Goal: Information Seeking & Learning: Learn about a topic

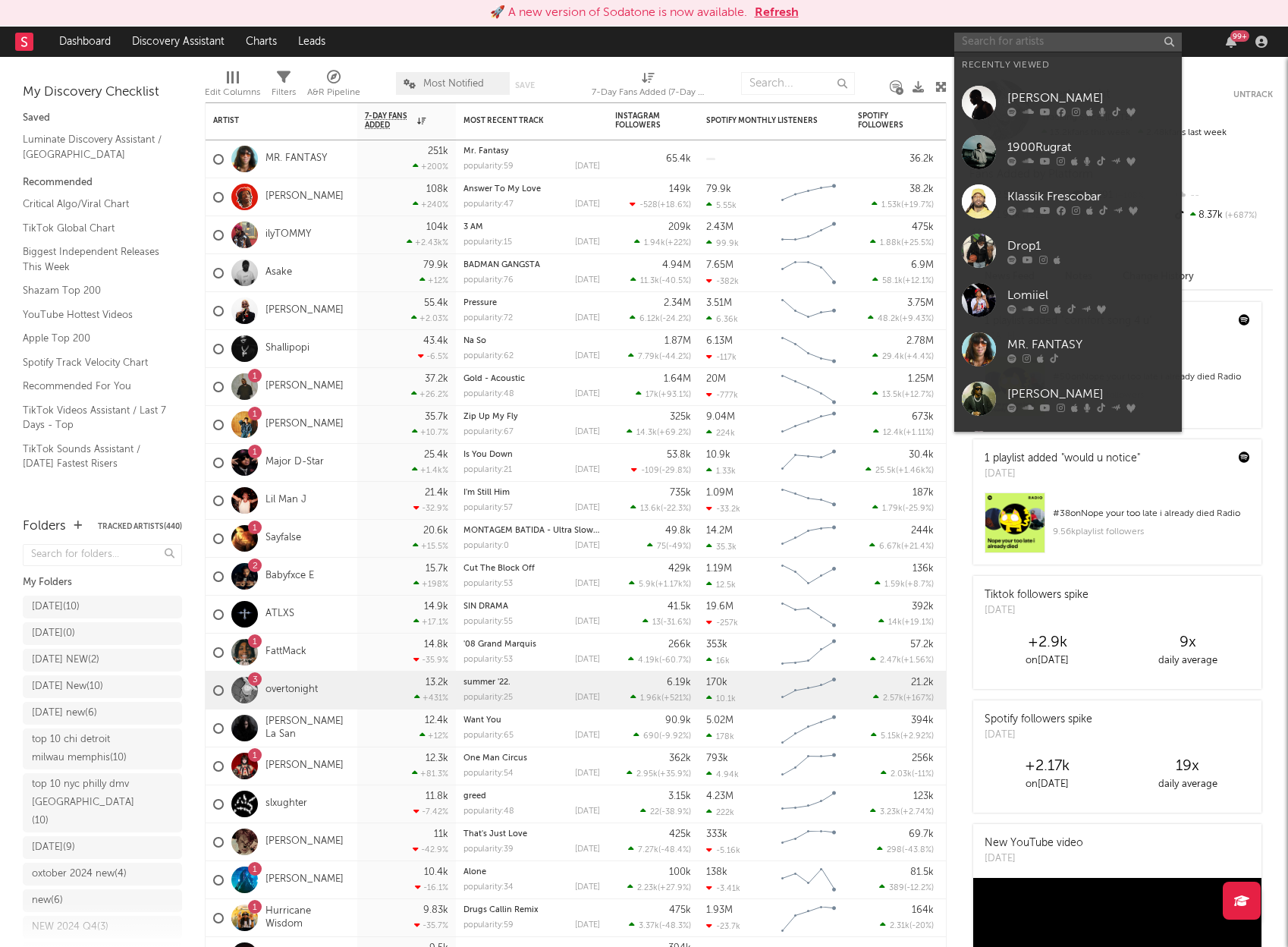
click at [1055, 44] on input "text" at bounding box center [1068, 41] width 228 height 19
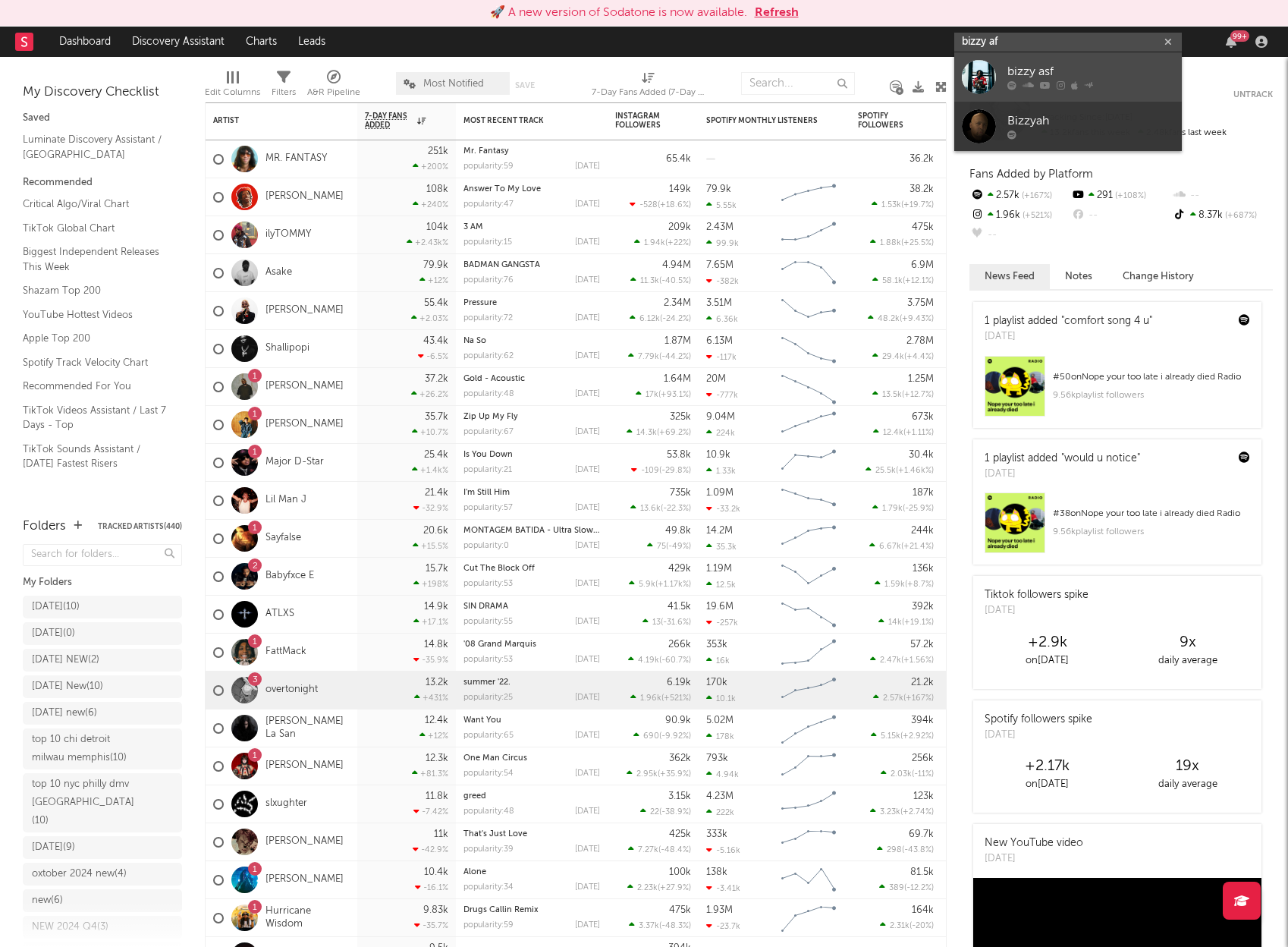
type input "bizzy af"
click at [1064, 66] on div "bizzy asf" at bounding box center [1091, 72] width 167 height 18
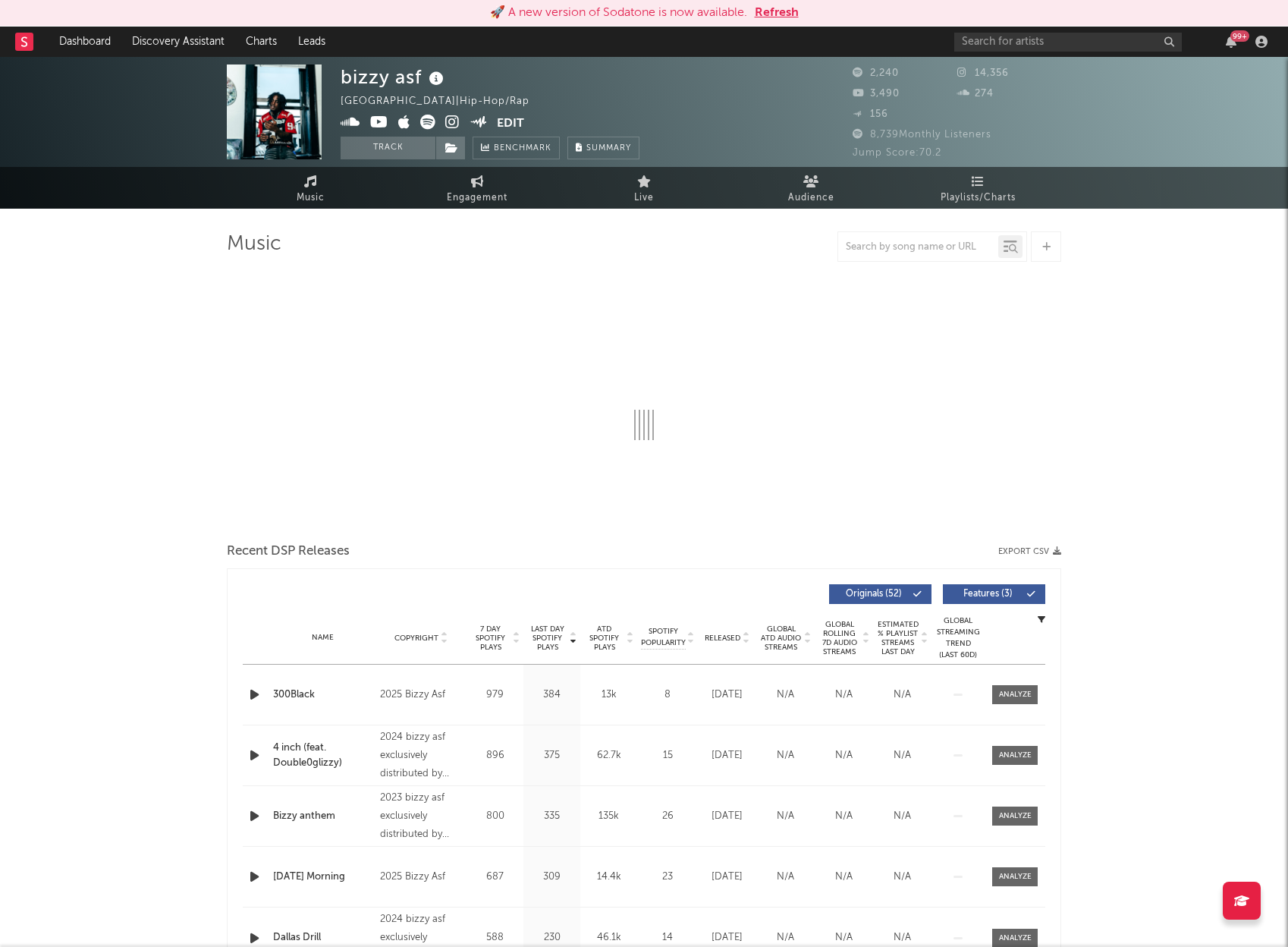
select select "6m"
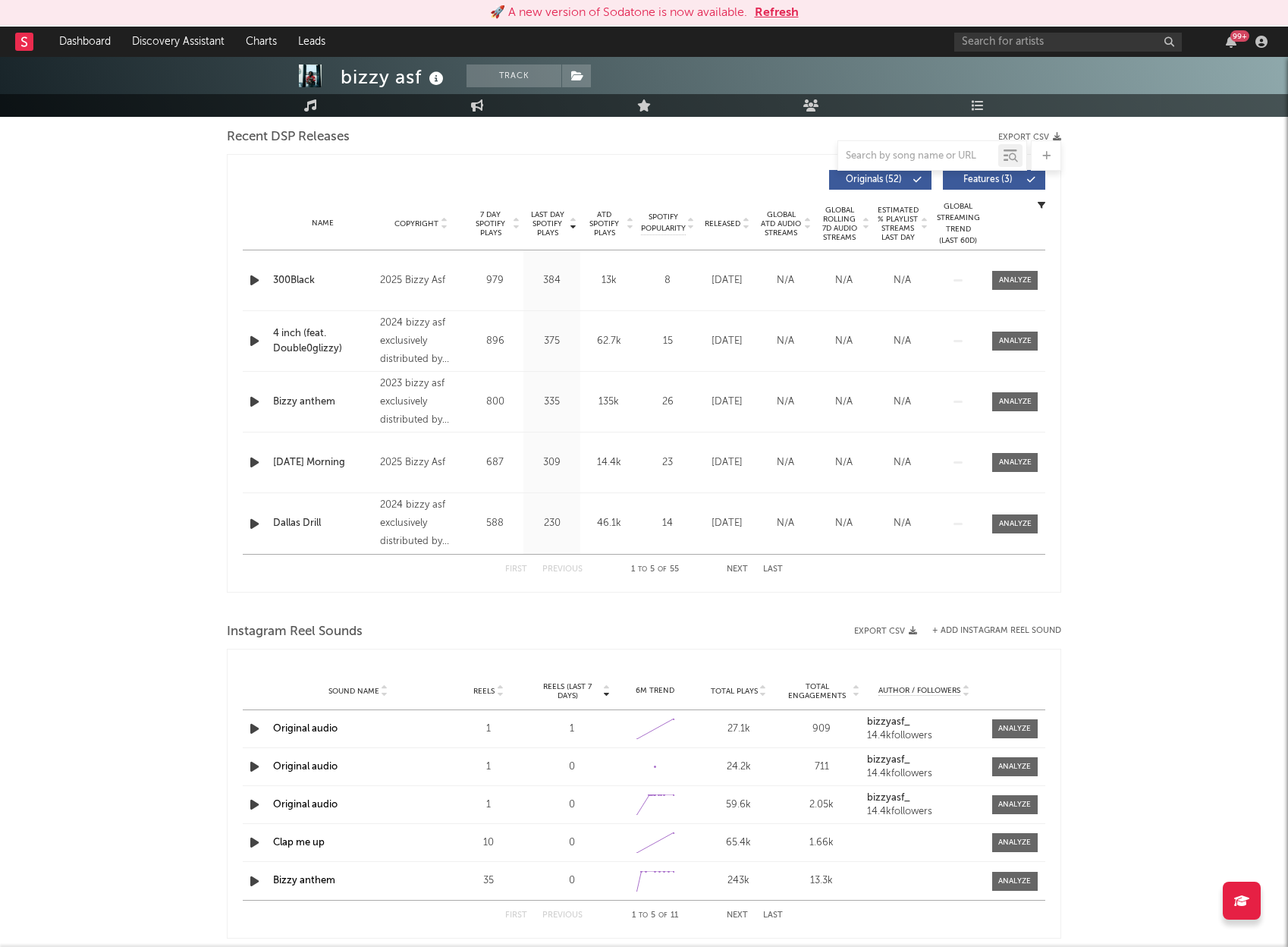
scroll to position [544, 0]
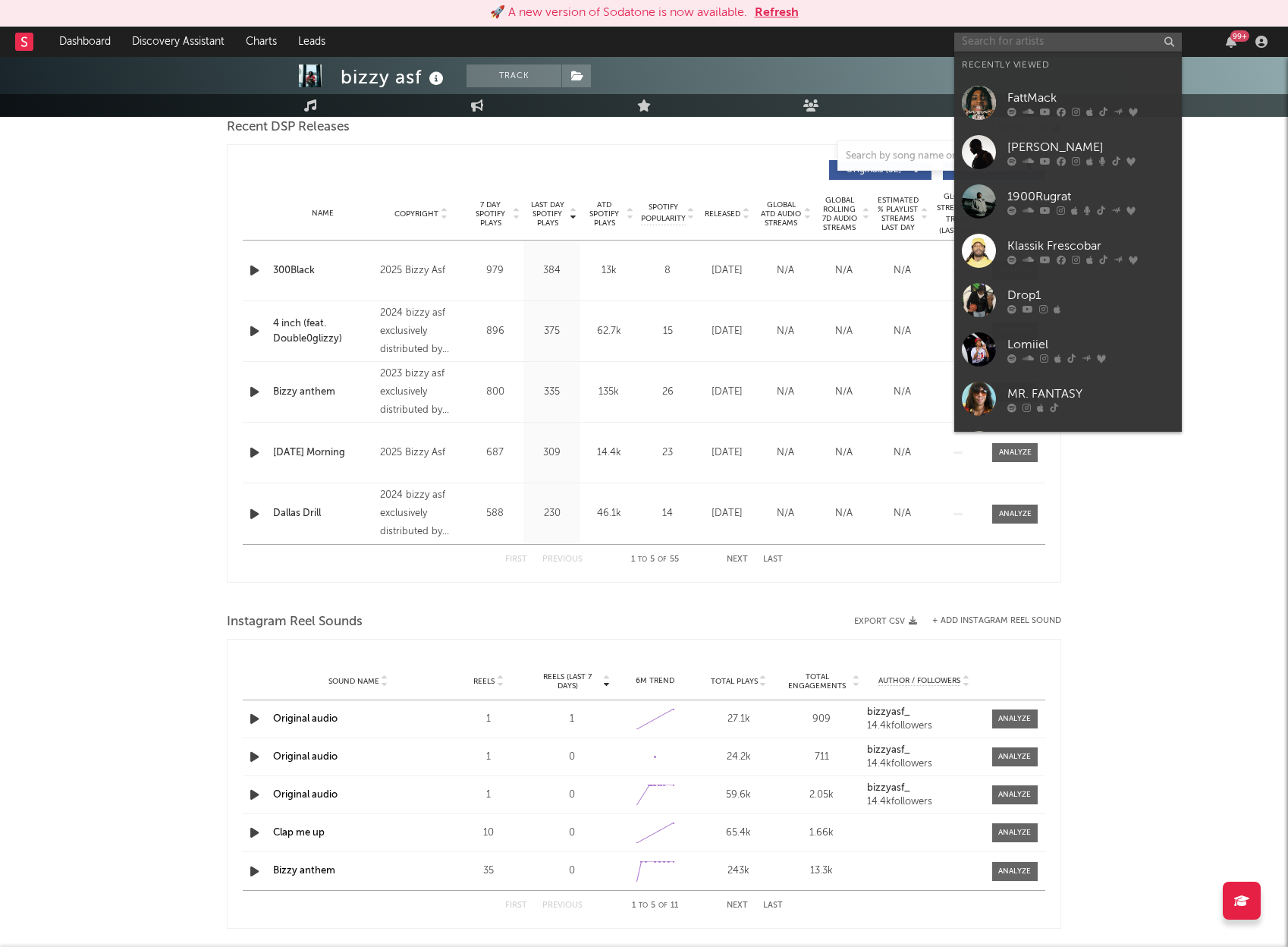
click at [981, 43] on input "text" at bounding box center [1068, 41] width 228 height 19
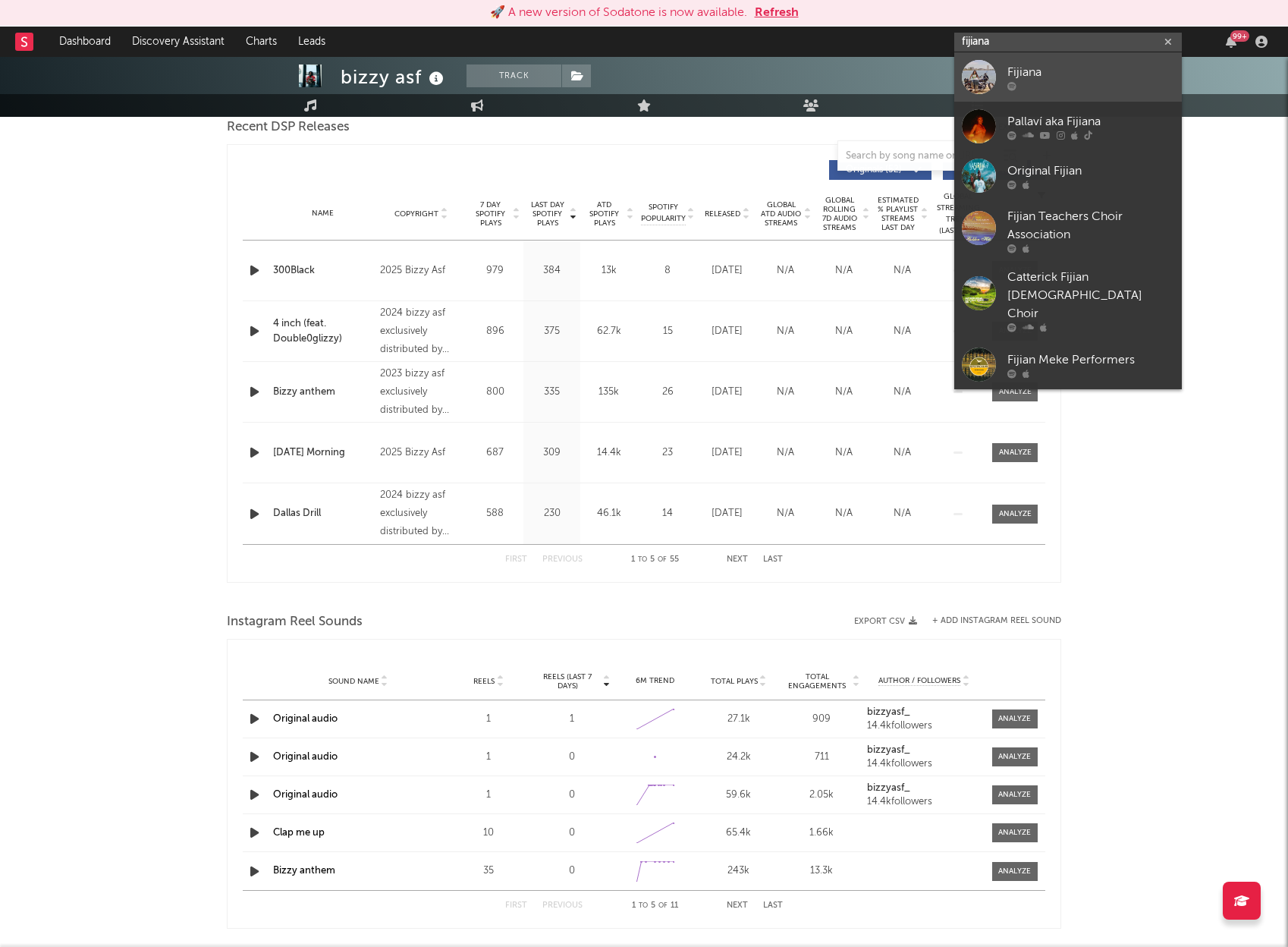
type input "fijiana"
click at [1083, 81] on div "Fijiana" at bounding box center [1091, 72] width 167 height 18
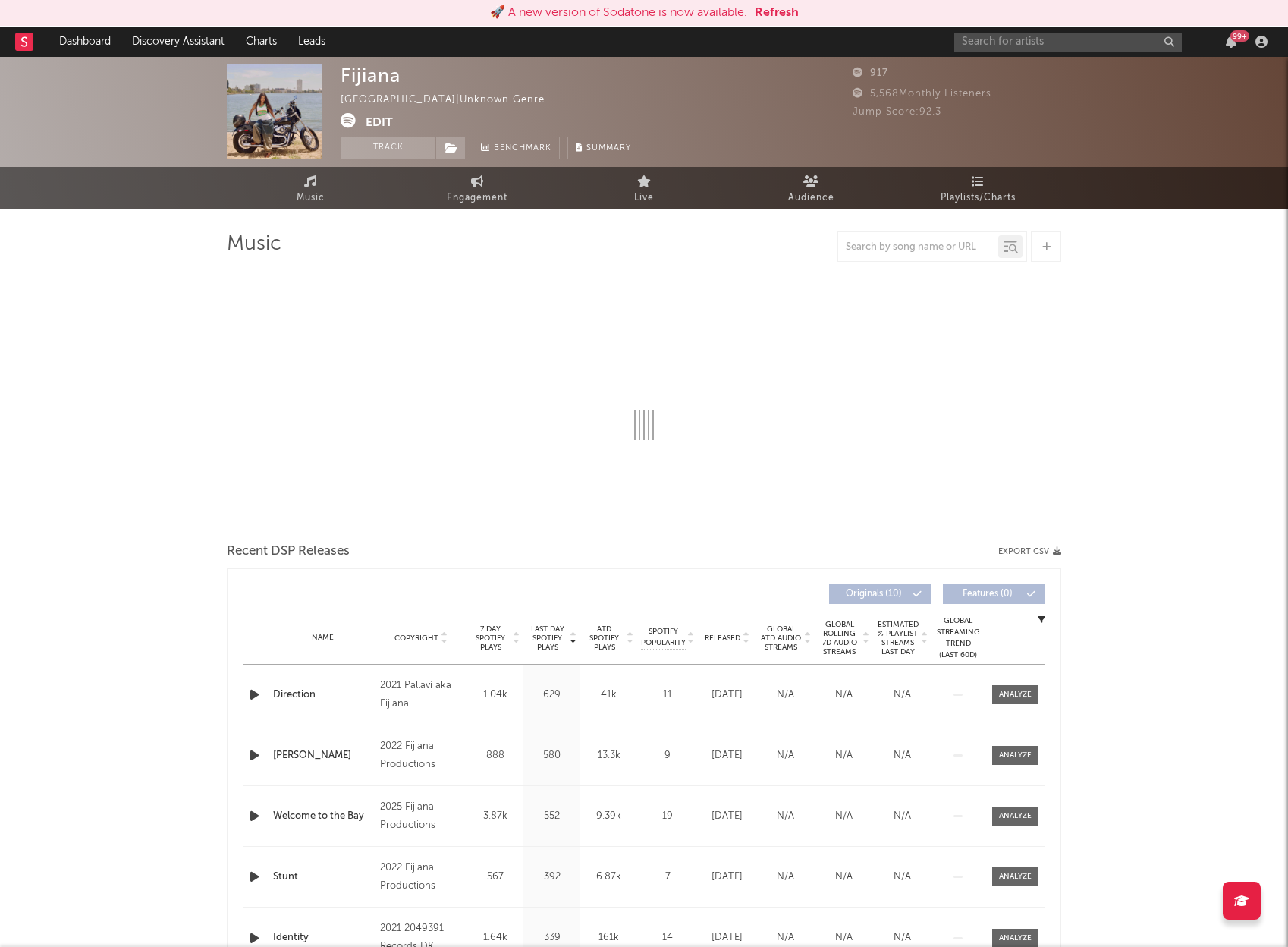
select select "1w"
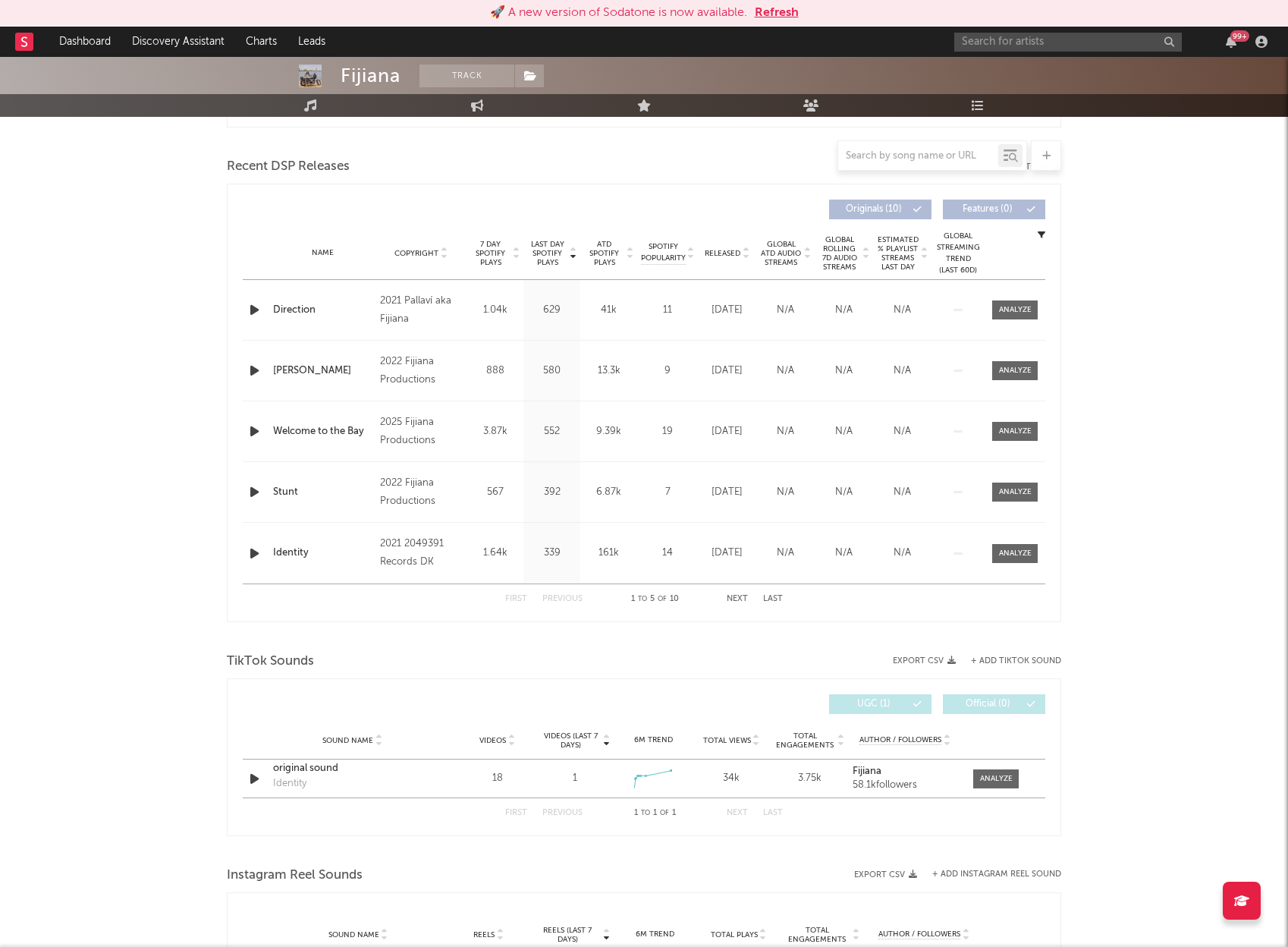
scroll to position [538, 0]
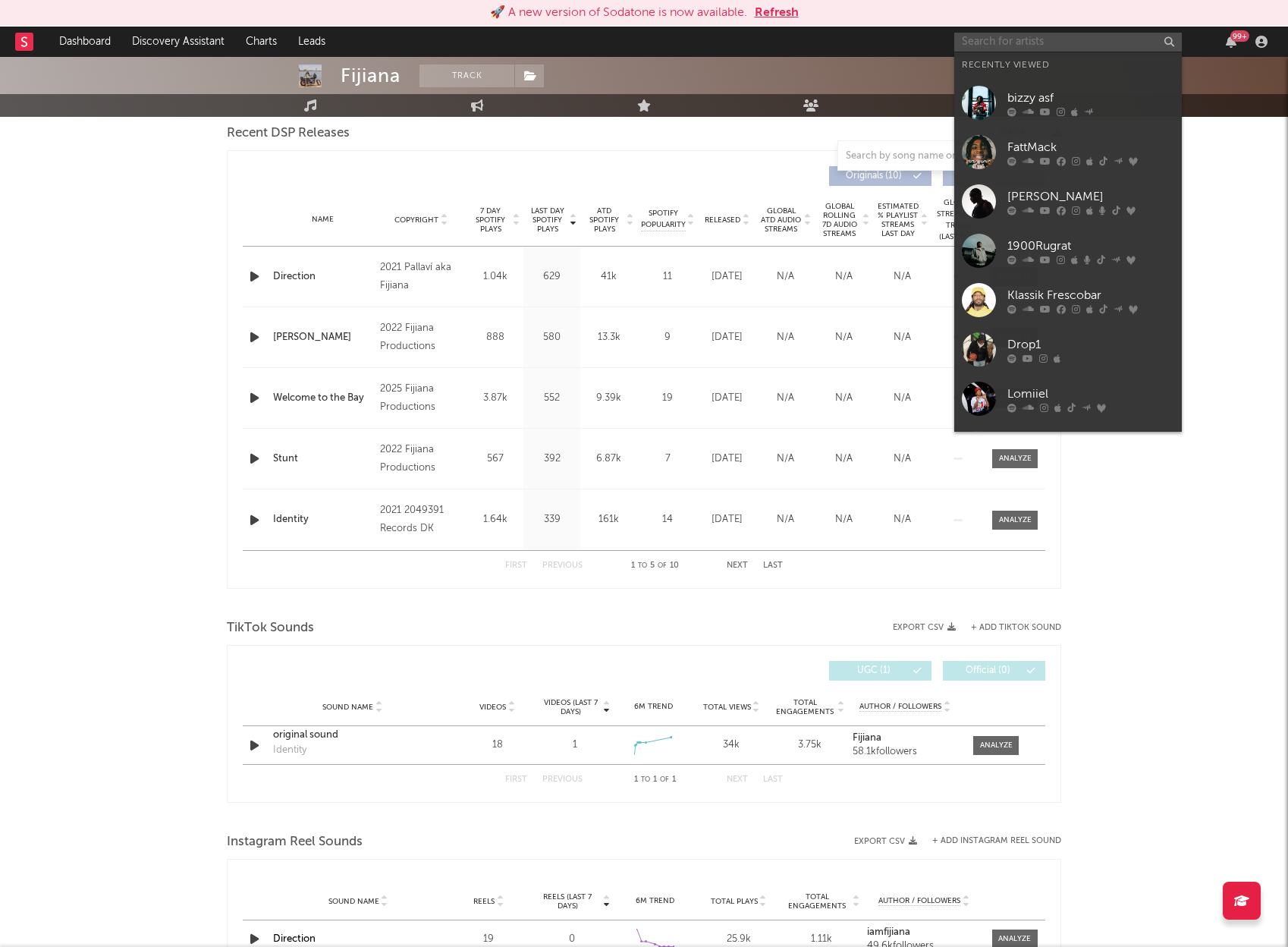
click at [998, 42] on input "text" at bounding box center [1068, 41] width 228 height 19
click at [996, 42] on input "text" at bounding box center [1068, 41] width 228 height 19
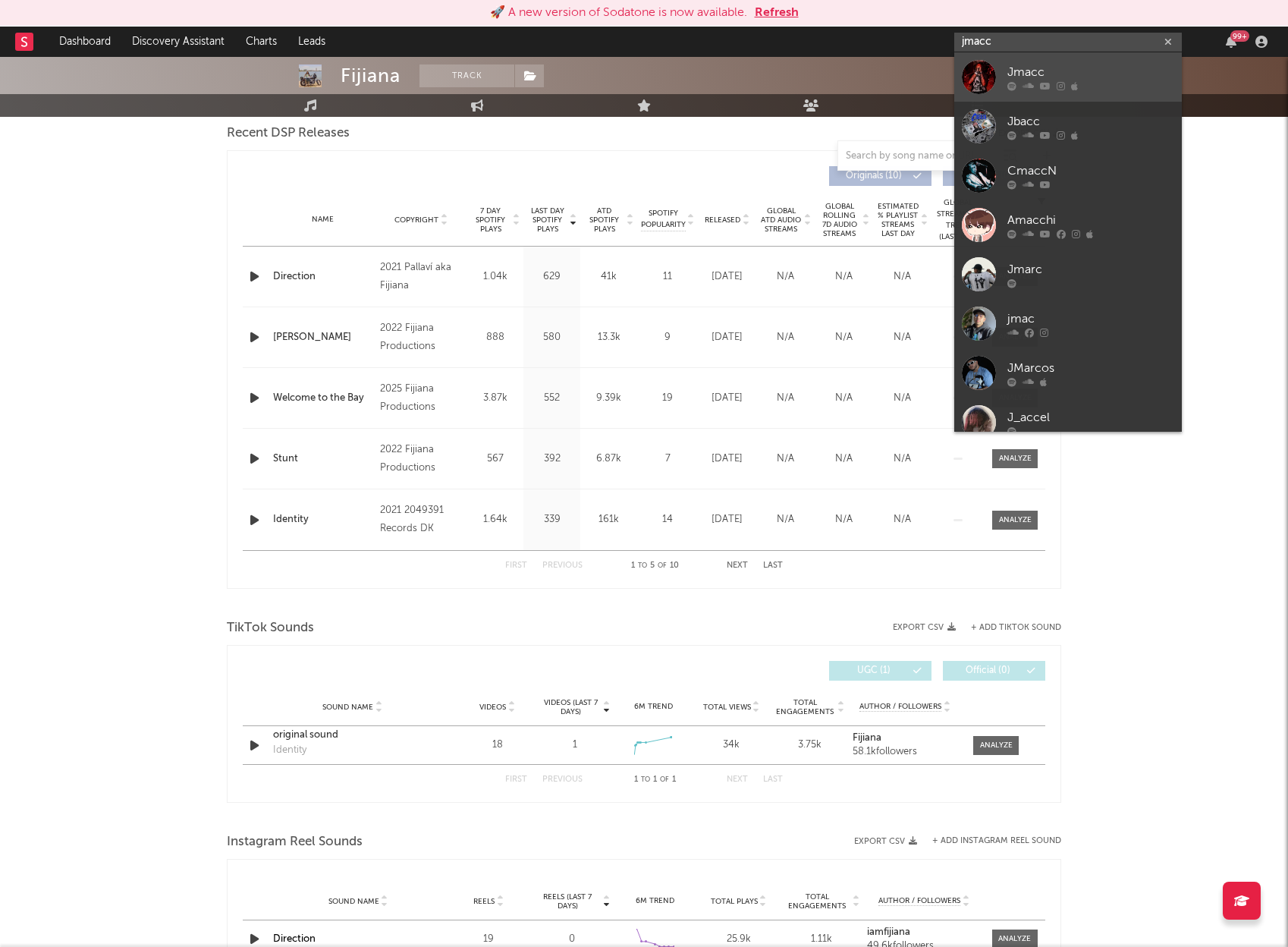
type input "jmacc"
click at [1019, 66] on div "Jmacc" at bounding box center [1091, 72] width 167 height 18
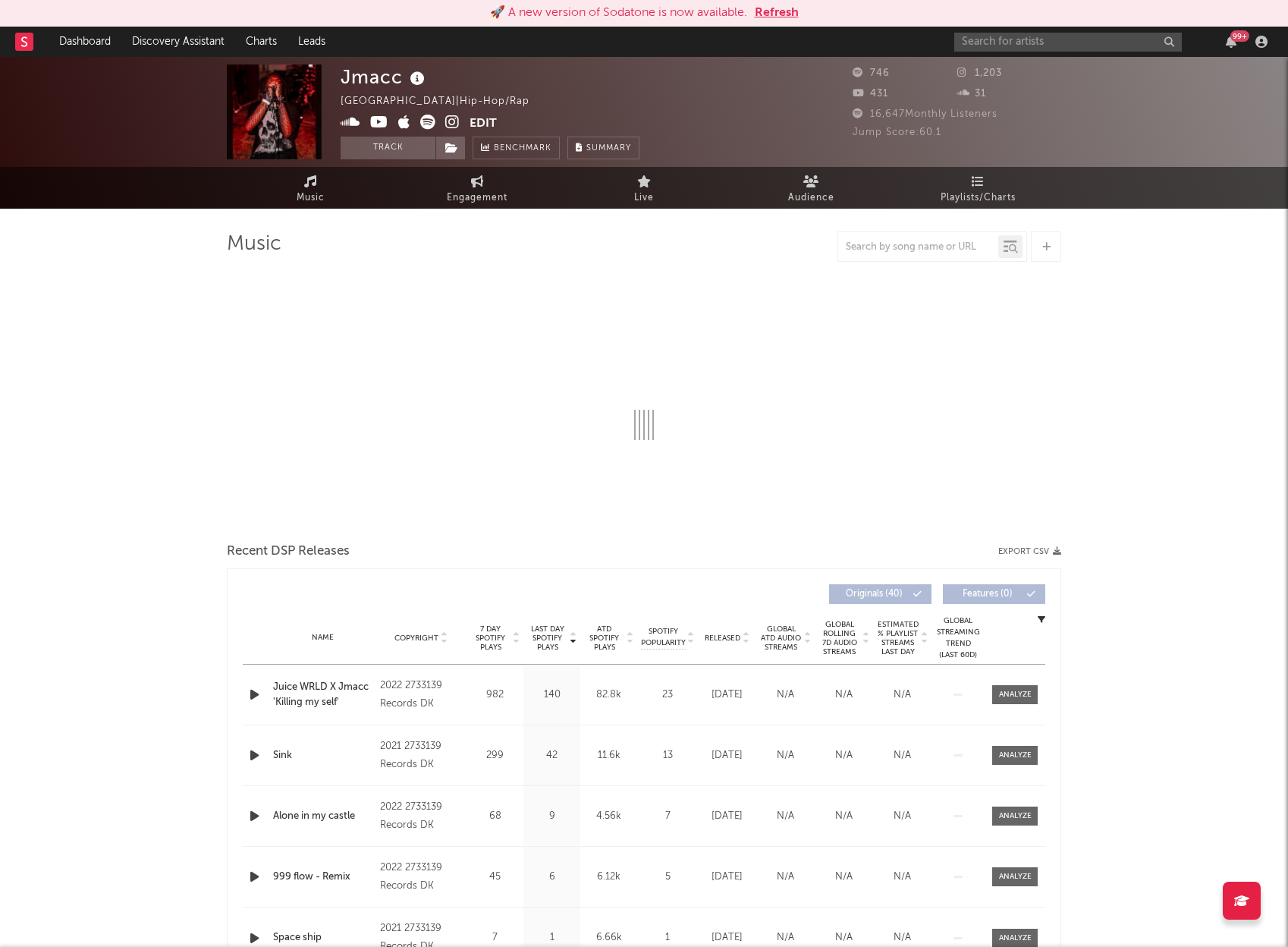
select select "6m"
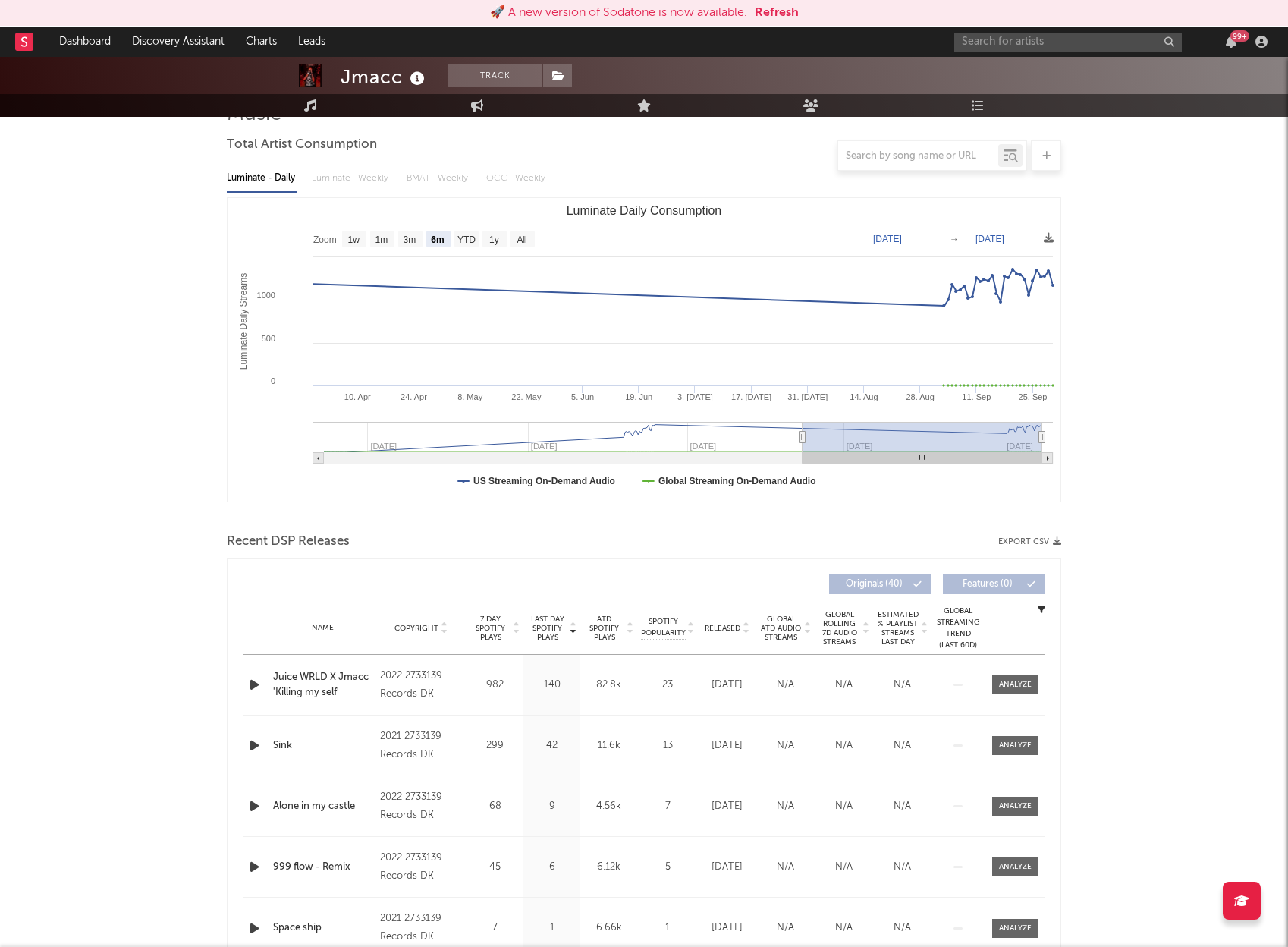
scroll to position [131, 0]
click at [1009, 37] on input "text" at bounding box center [1068, 41] width 228 height 19
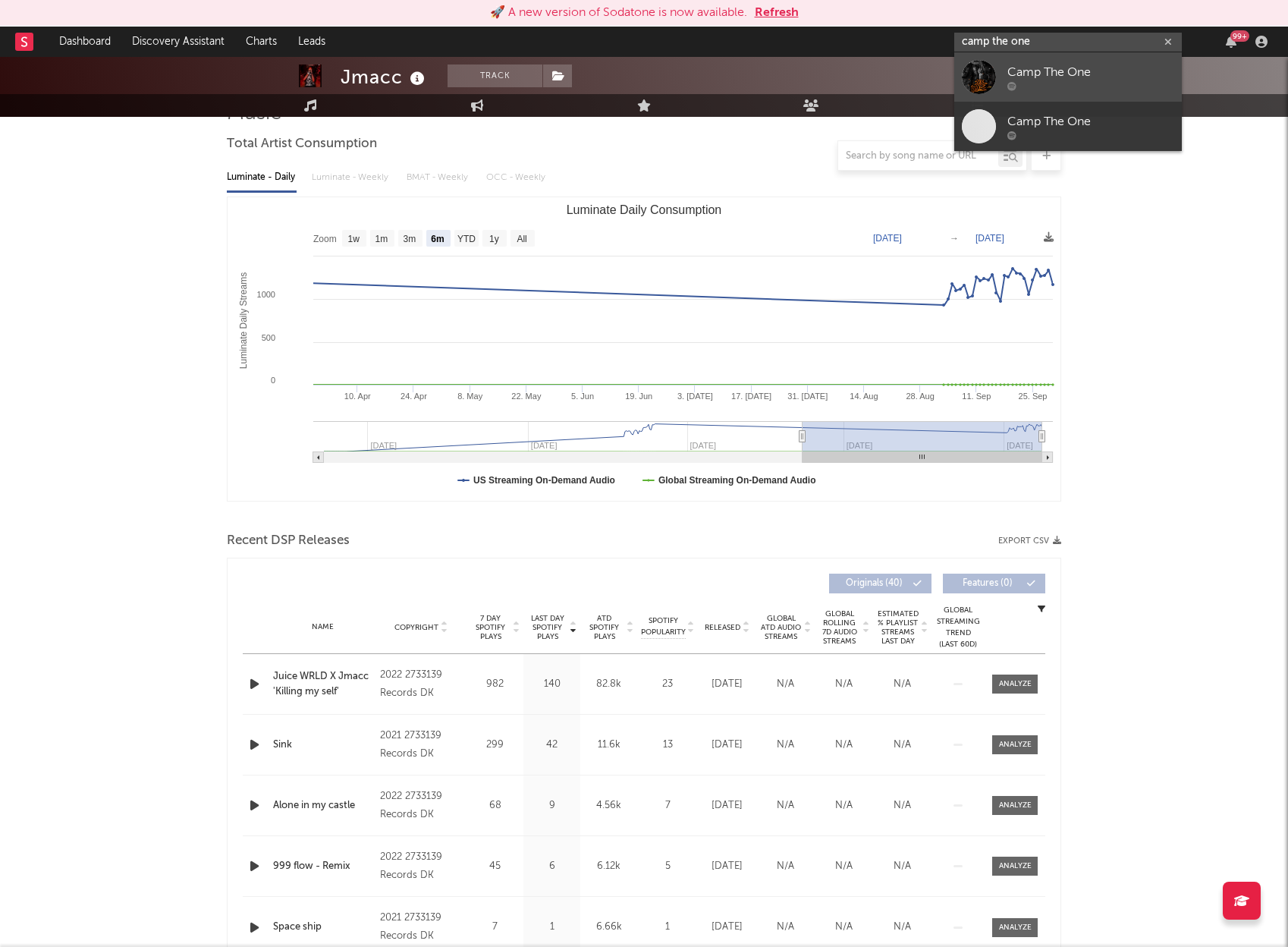
type input "camp the one"
click at [1110, 76] on div "Camp The One" at bounding box center [1091, 72] width 167 height 18
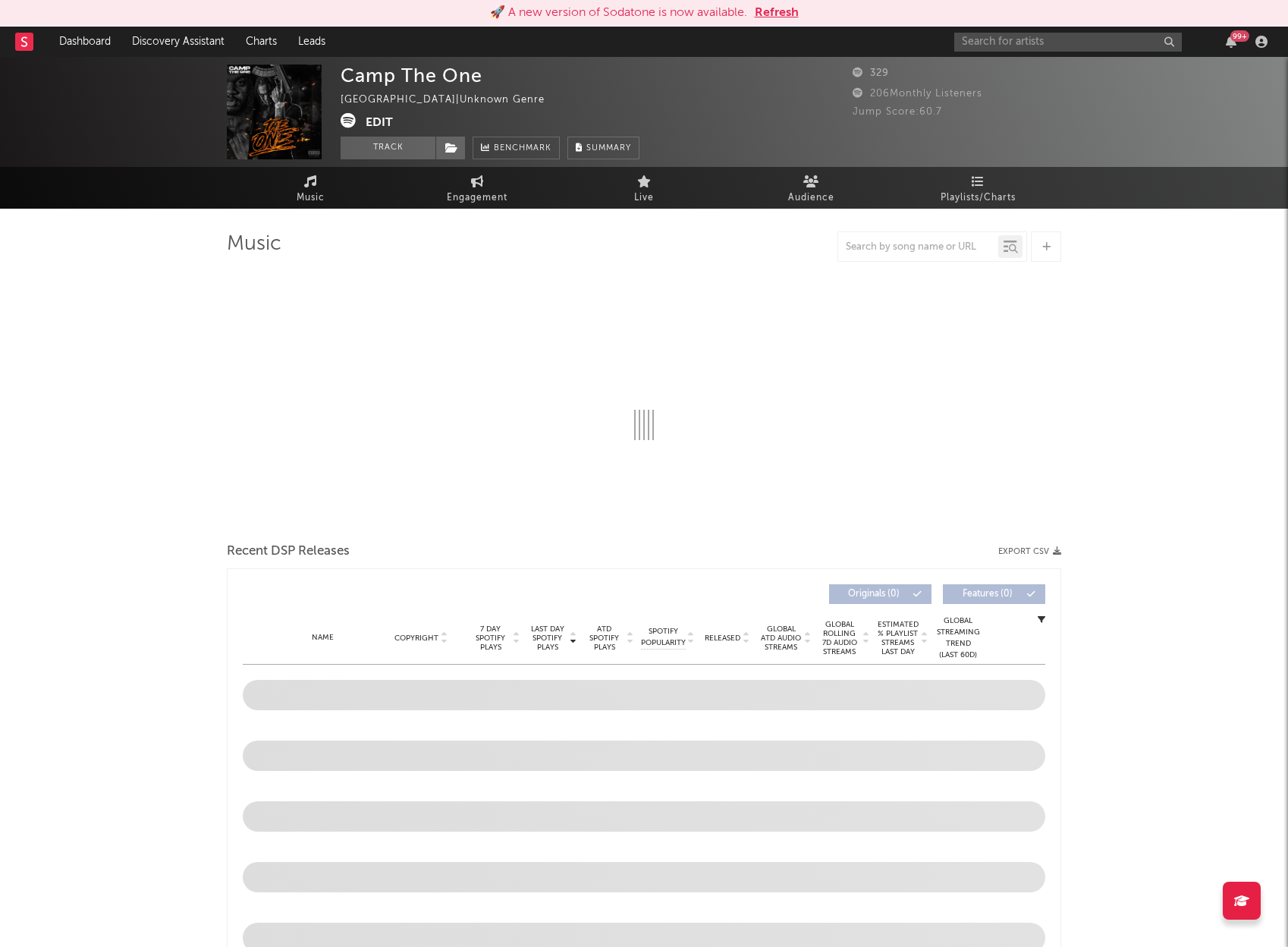
select select "6m"
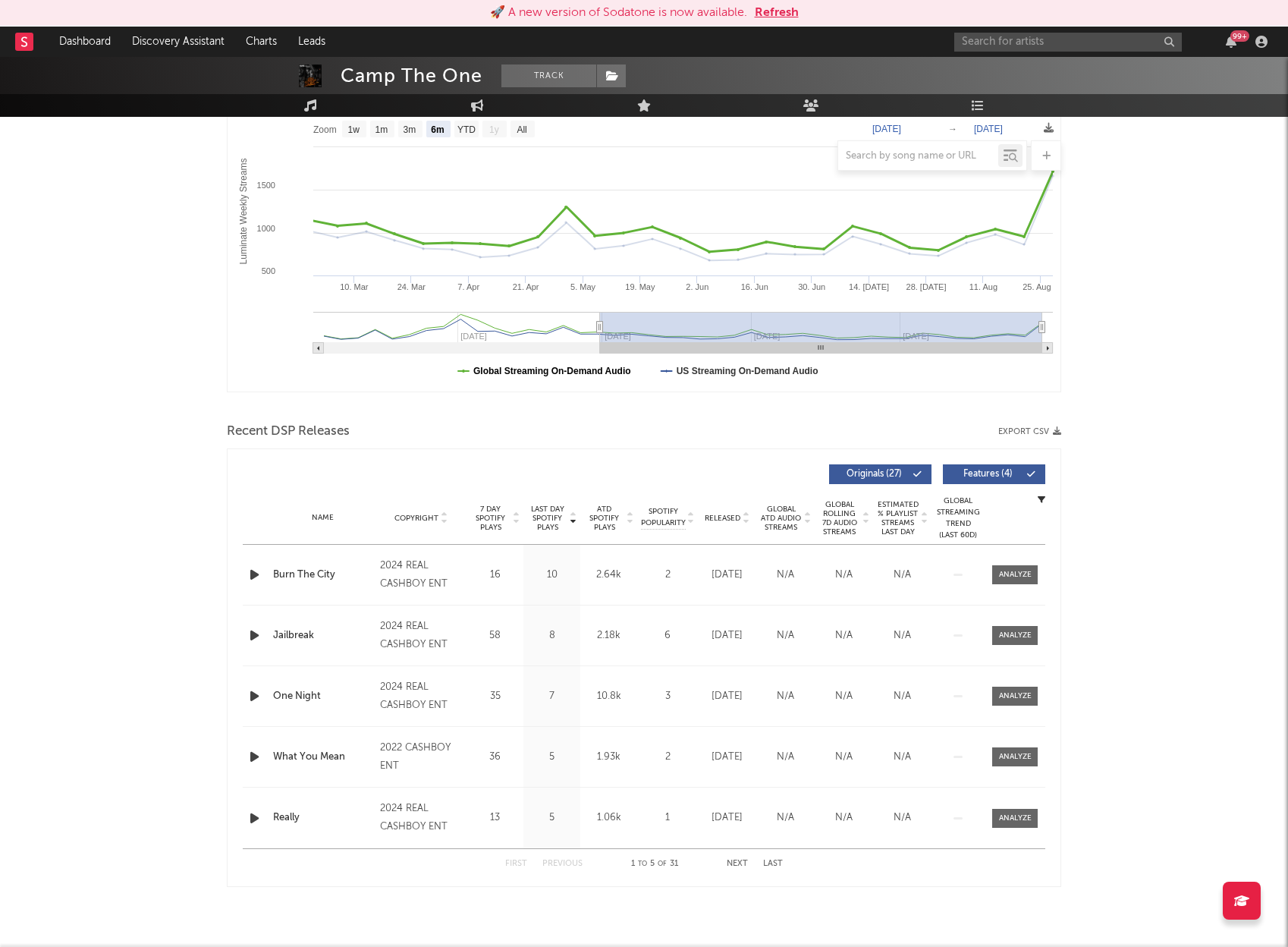
scroll to position [252, 0]
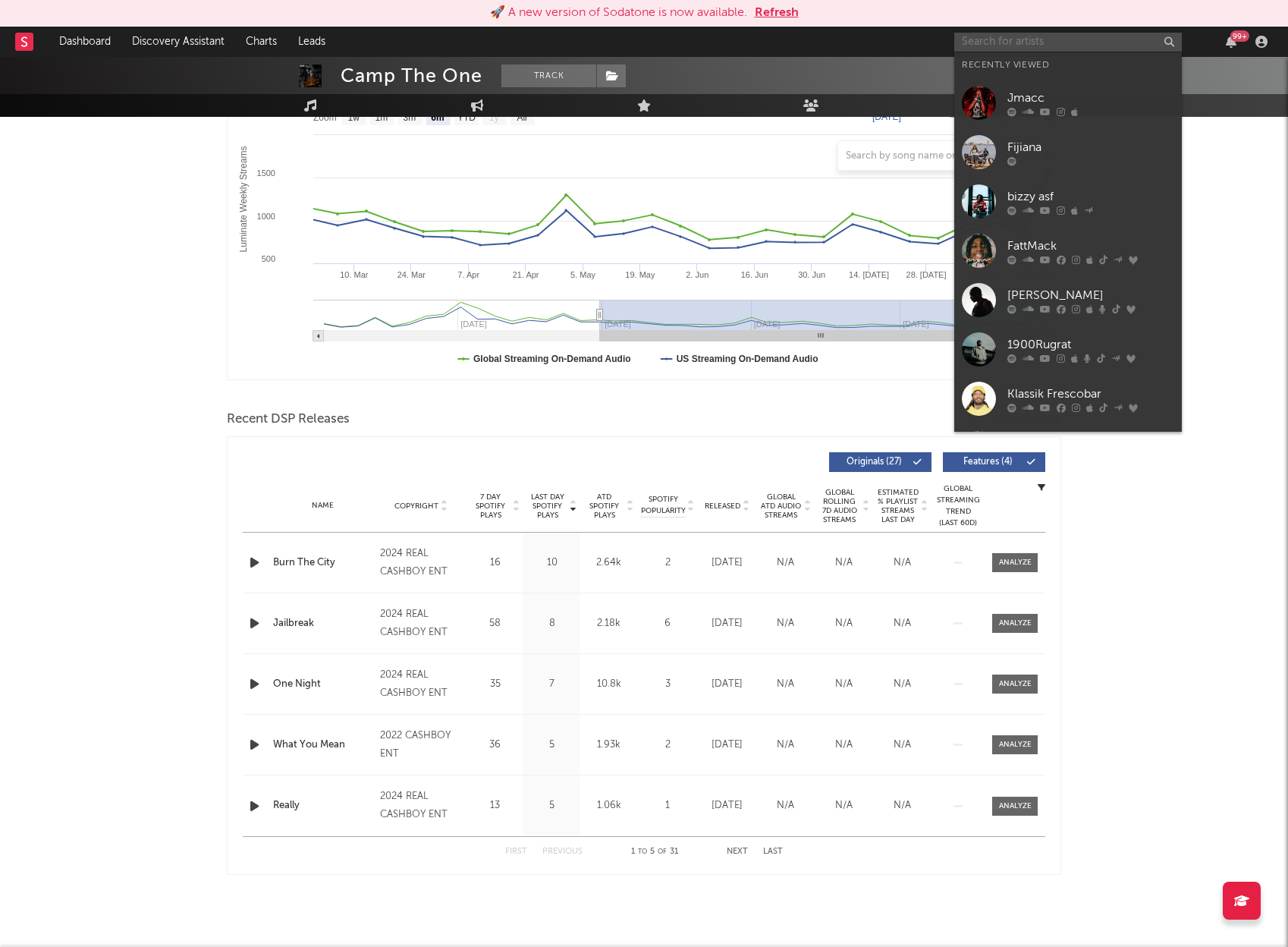
click at [1014, 47] on input "text" at bounding box center [1068, 41] width 228 height 19
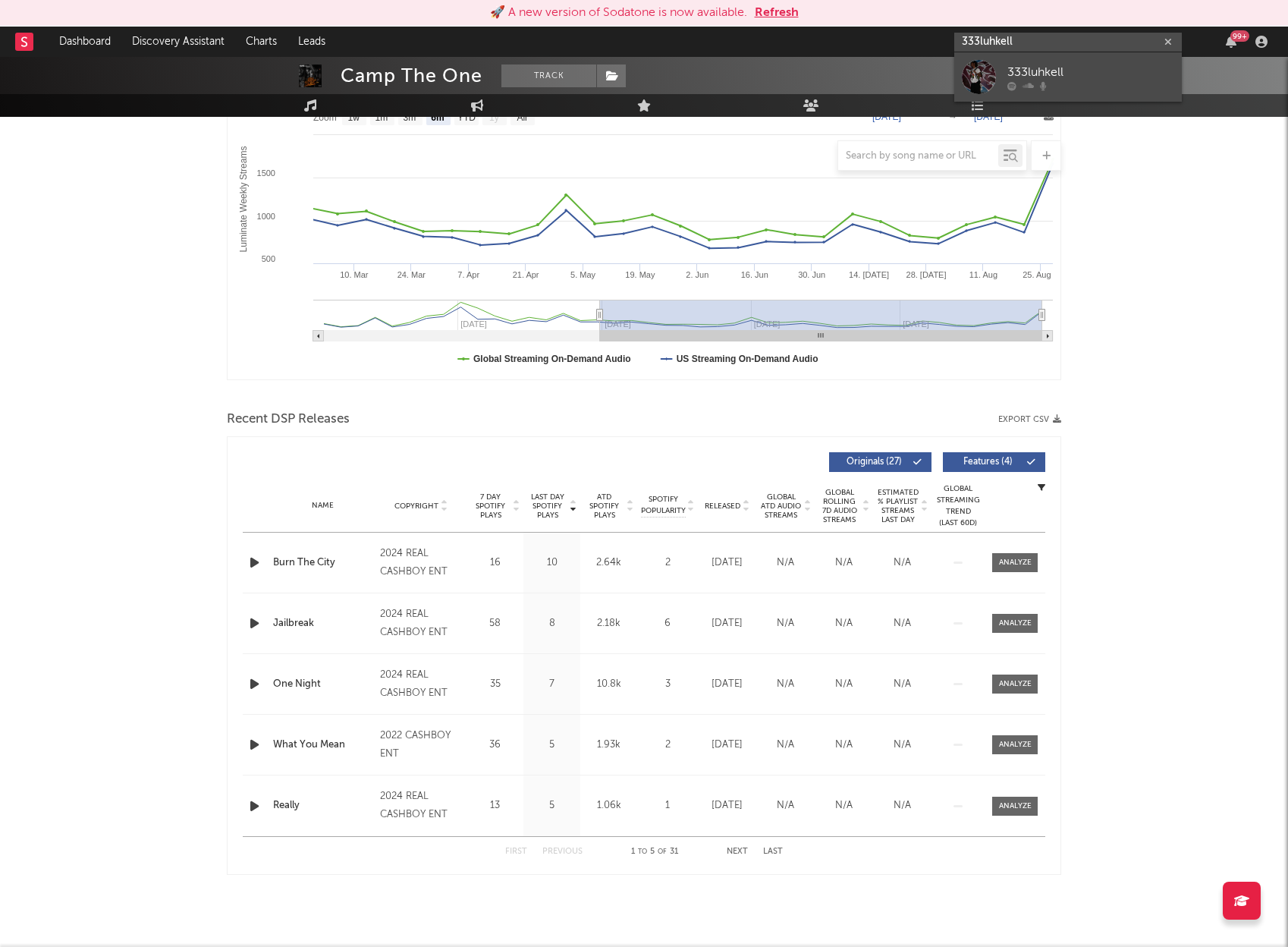
type input "333luhkell"
click at [1043, 69] on div "333luhkell" at bounding box center [1091, 72] width 167 height 18
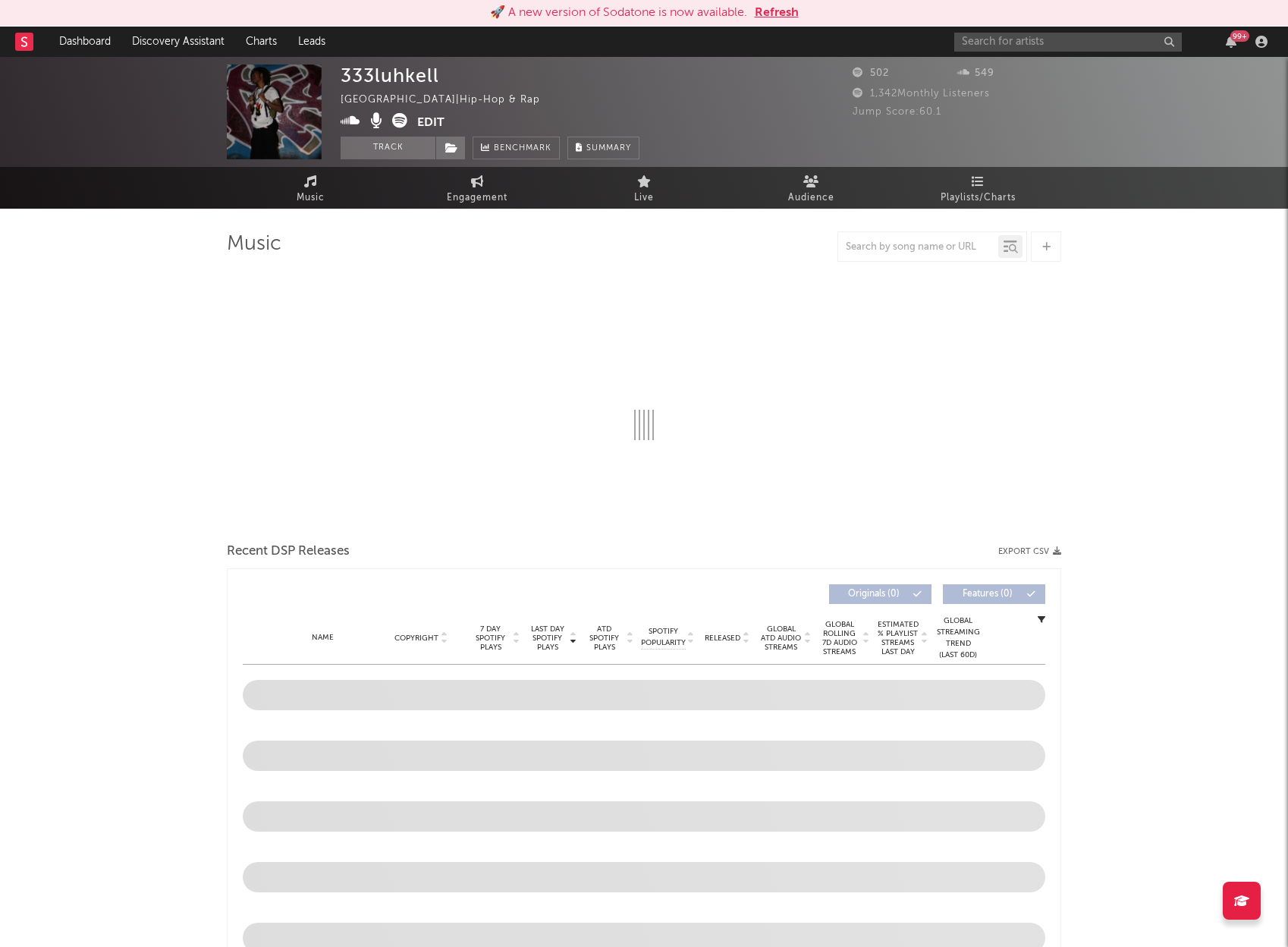
select select "6m"
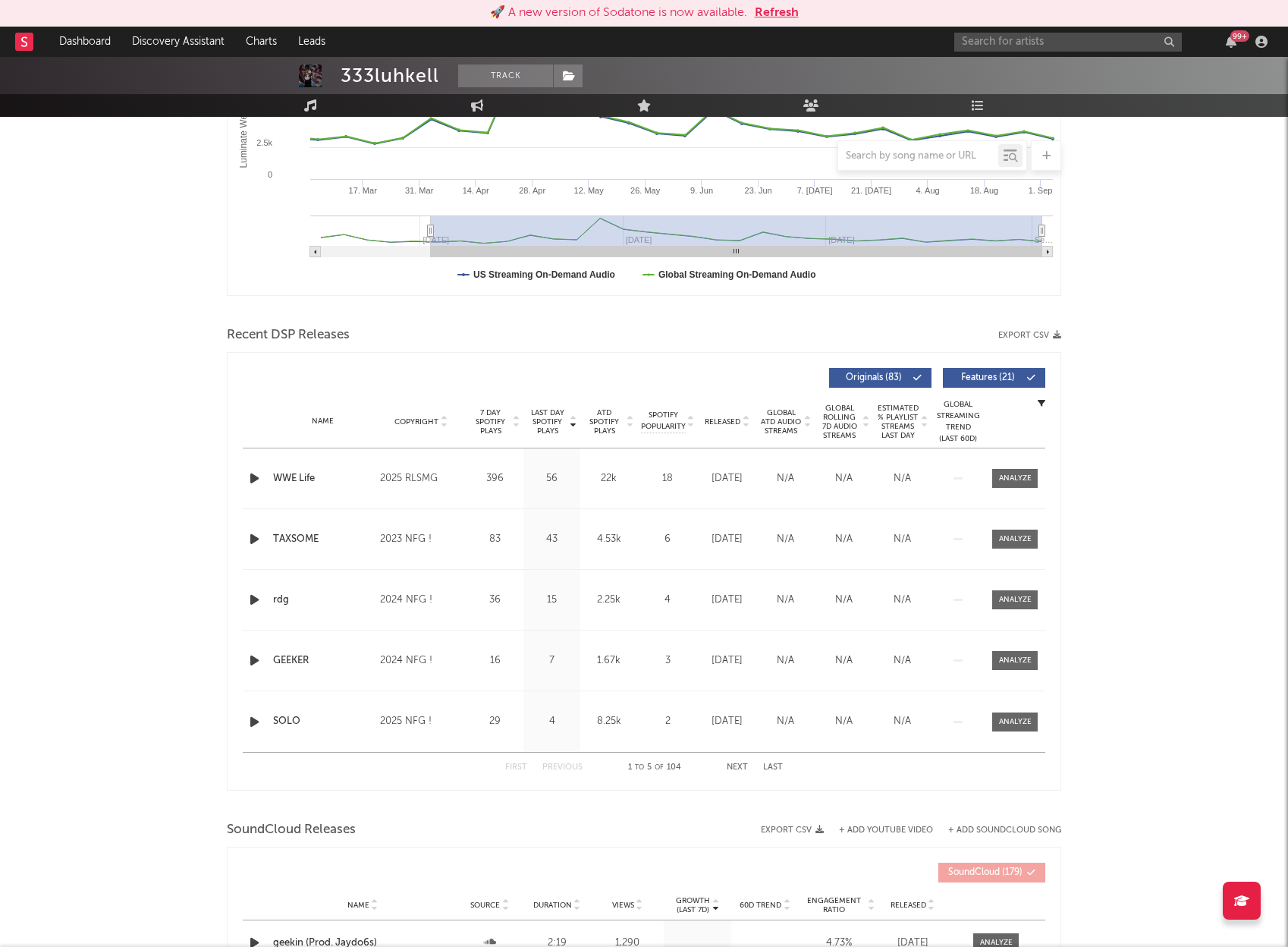
scroll to position [338, 0]
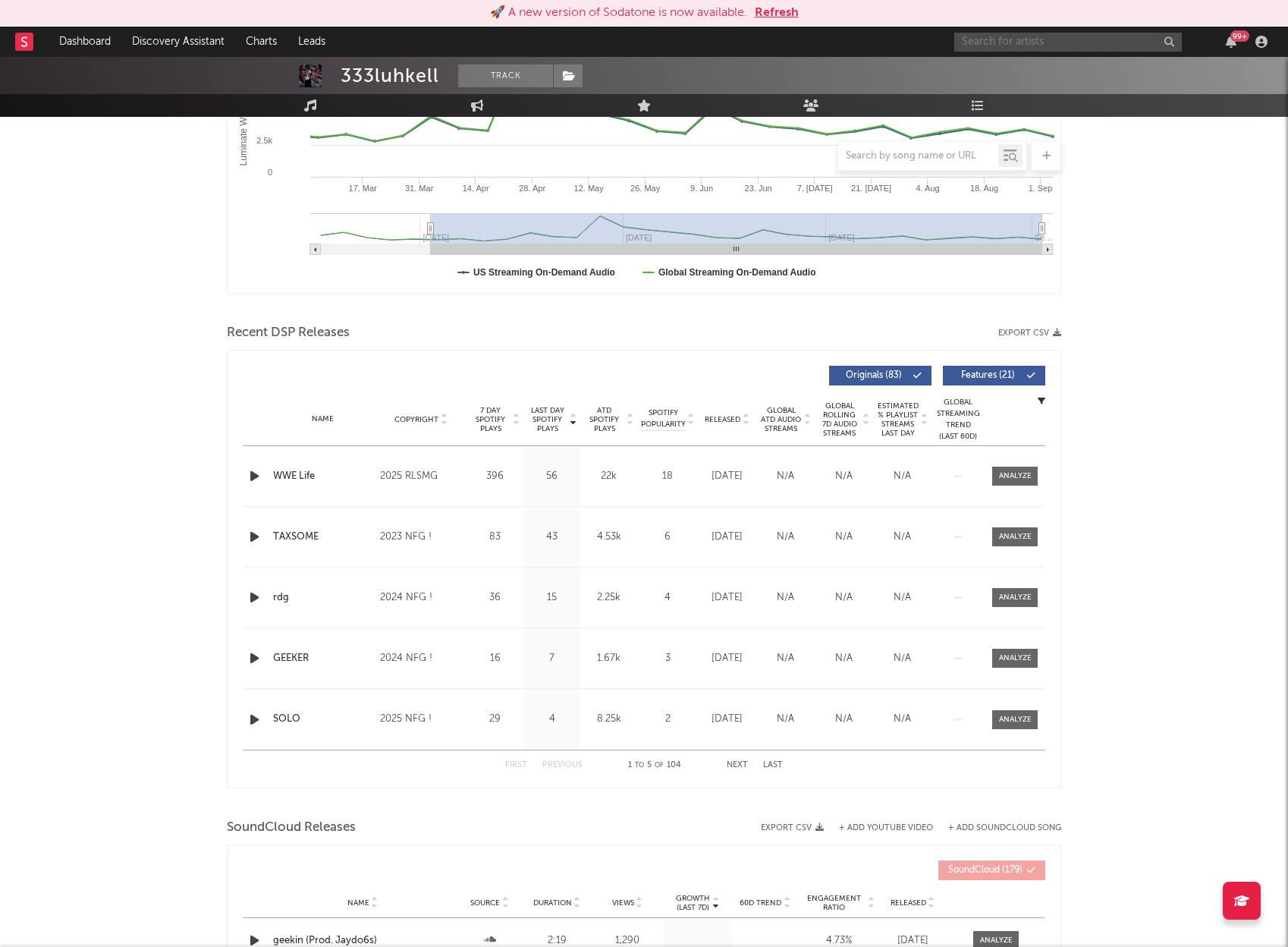
click at [1039, 40] on input "text" at bounding box center [1068, 41] width 228 height 19
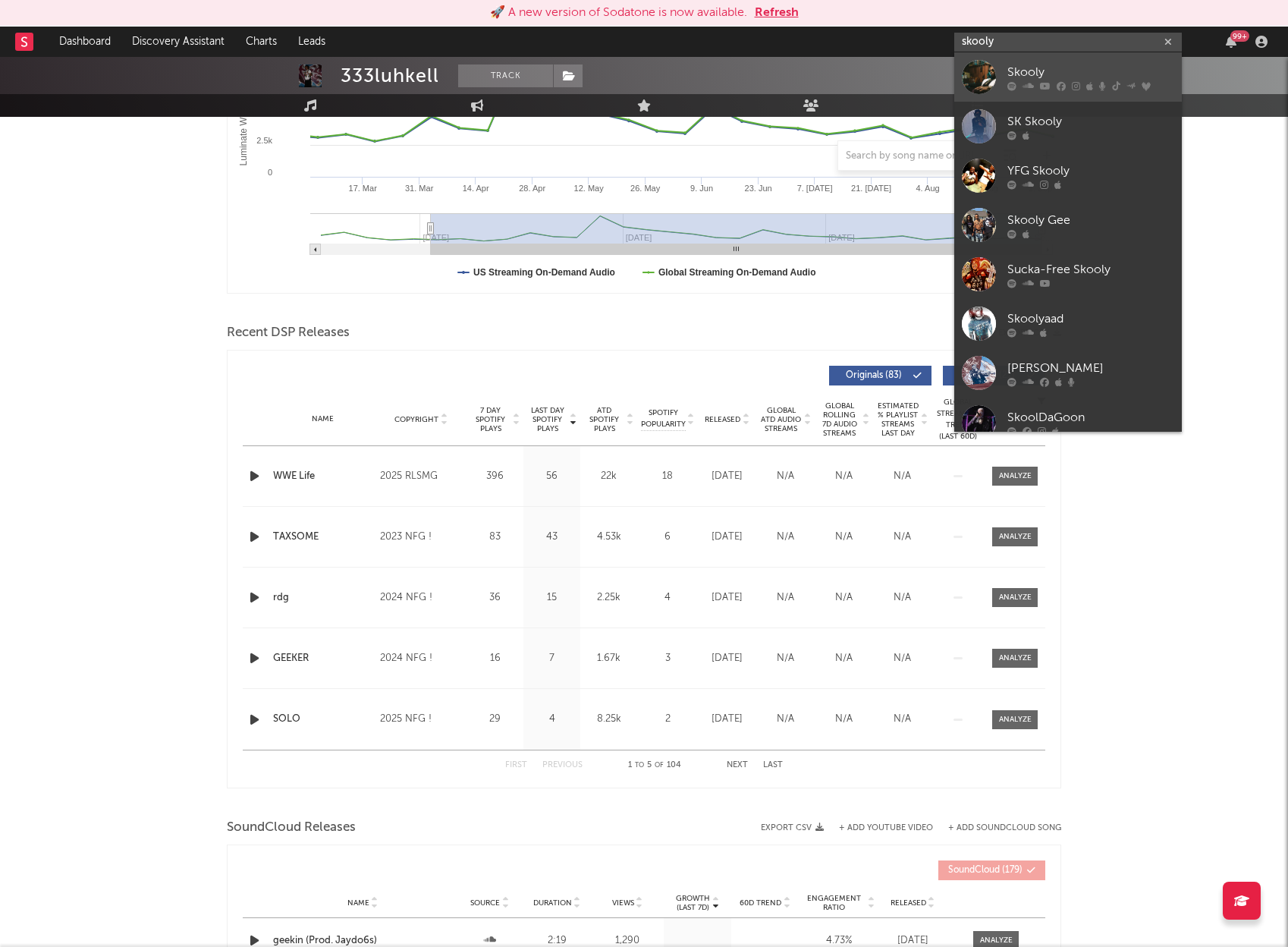
type input "skooly"
click at [1082, 66] on div "Skooly" at bounding box center [1091, 72] width 167 height 18
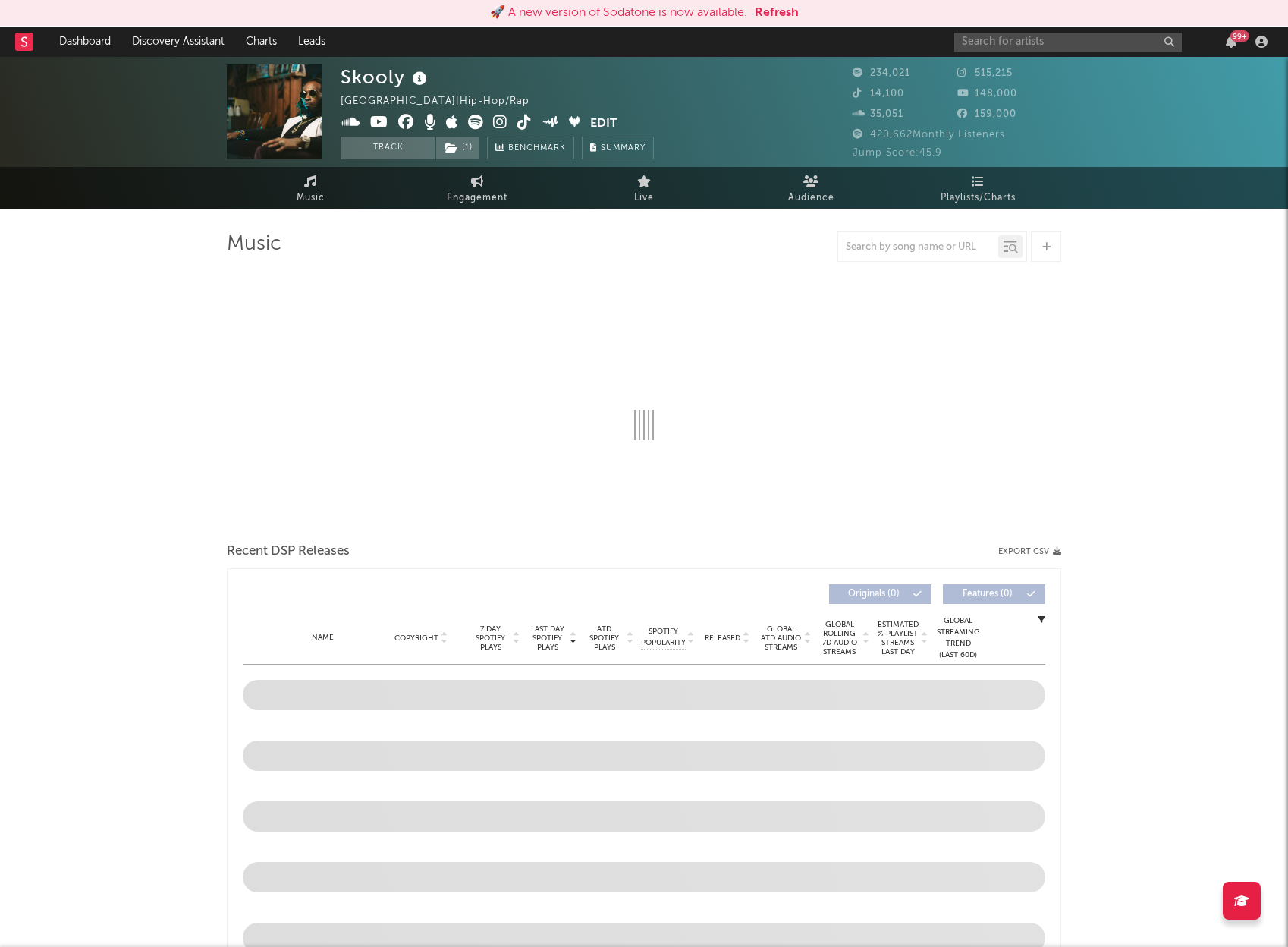
select select "6m"
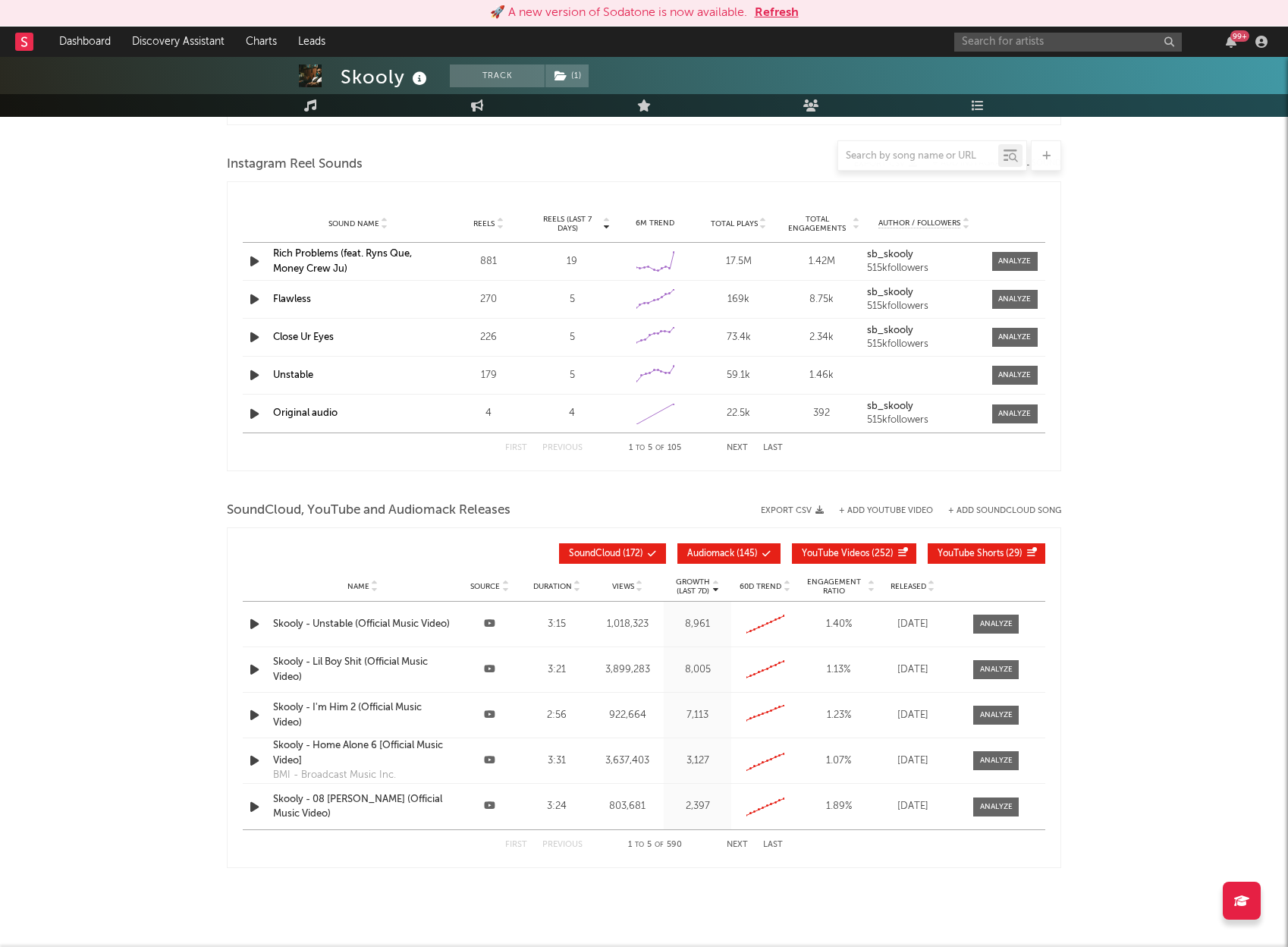
scroll to position [1403, 0]
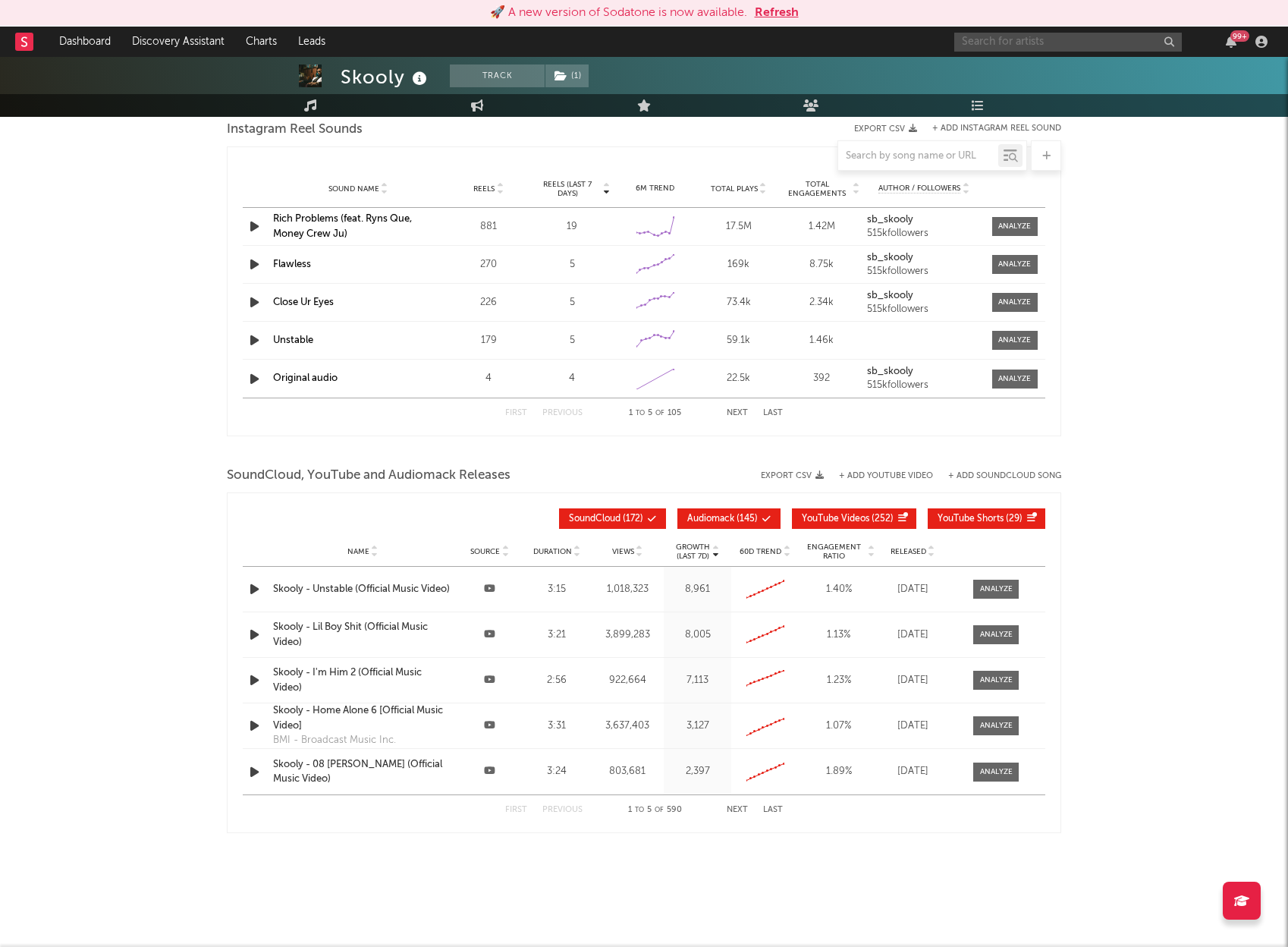
click at [1061, 39] on input "text" at bounding box center [1068, 41] width 228 height 19
click at [1027, 39] on input "frisco" at bounding box center [1068, 41] width 228 height 19
type input "[PERSON_NAME]"
click at [1050, 39] on input "[PERSON_NAME]" at bounding box center [1068, 41] width 228 height 19
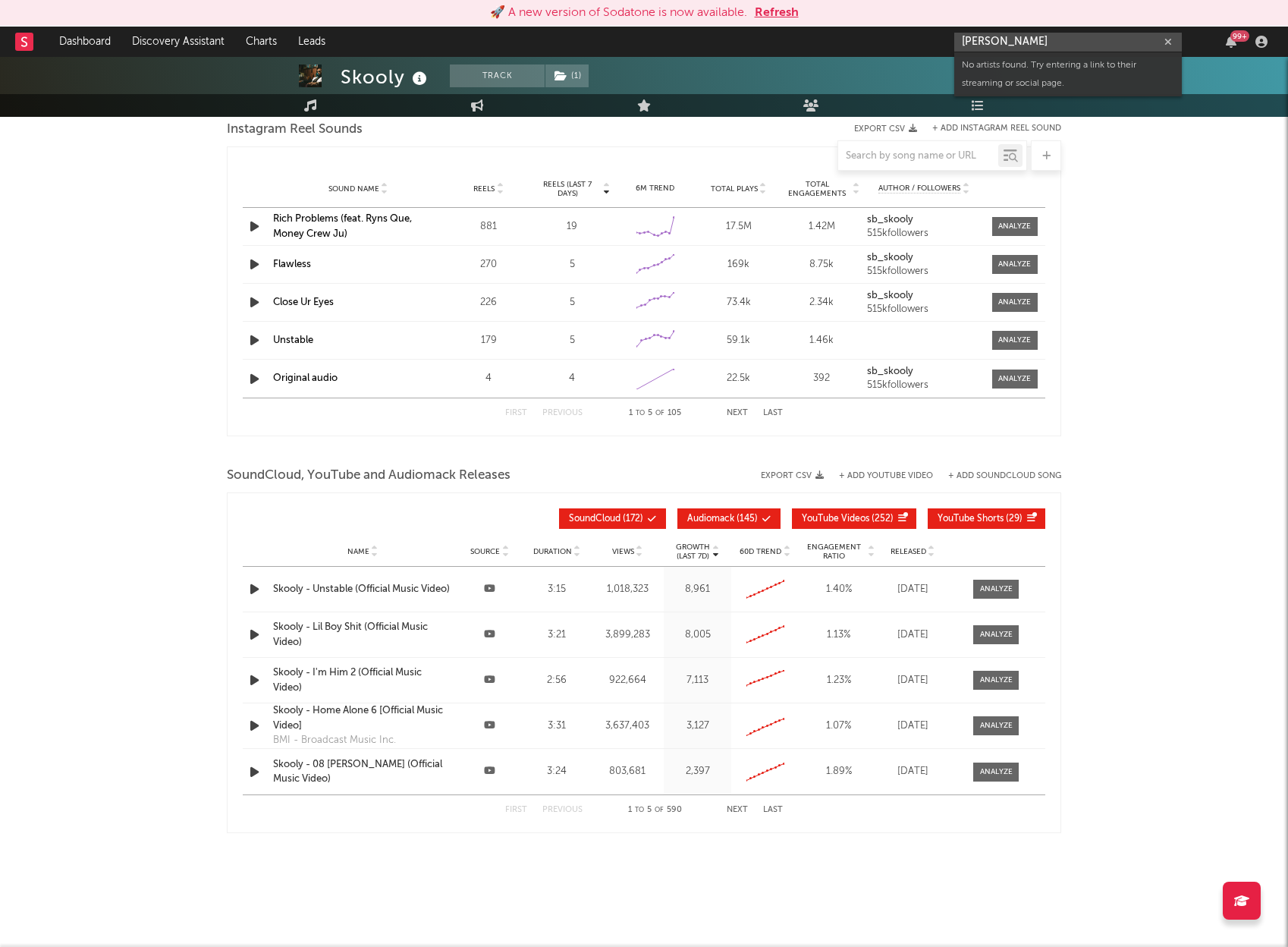
click at [1050, 39] on input "[PERSON_NAME]" at bounding box center [1068, 41] width 228 height 19
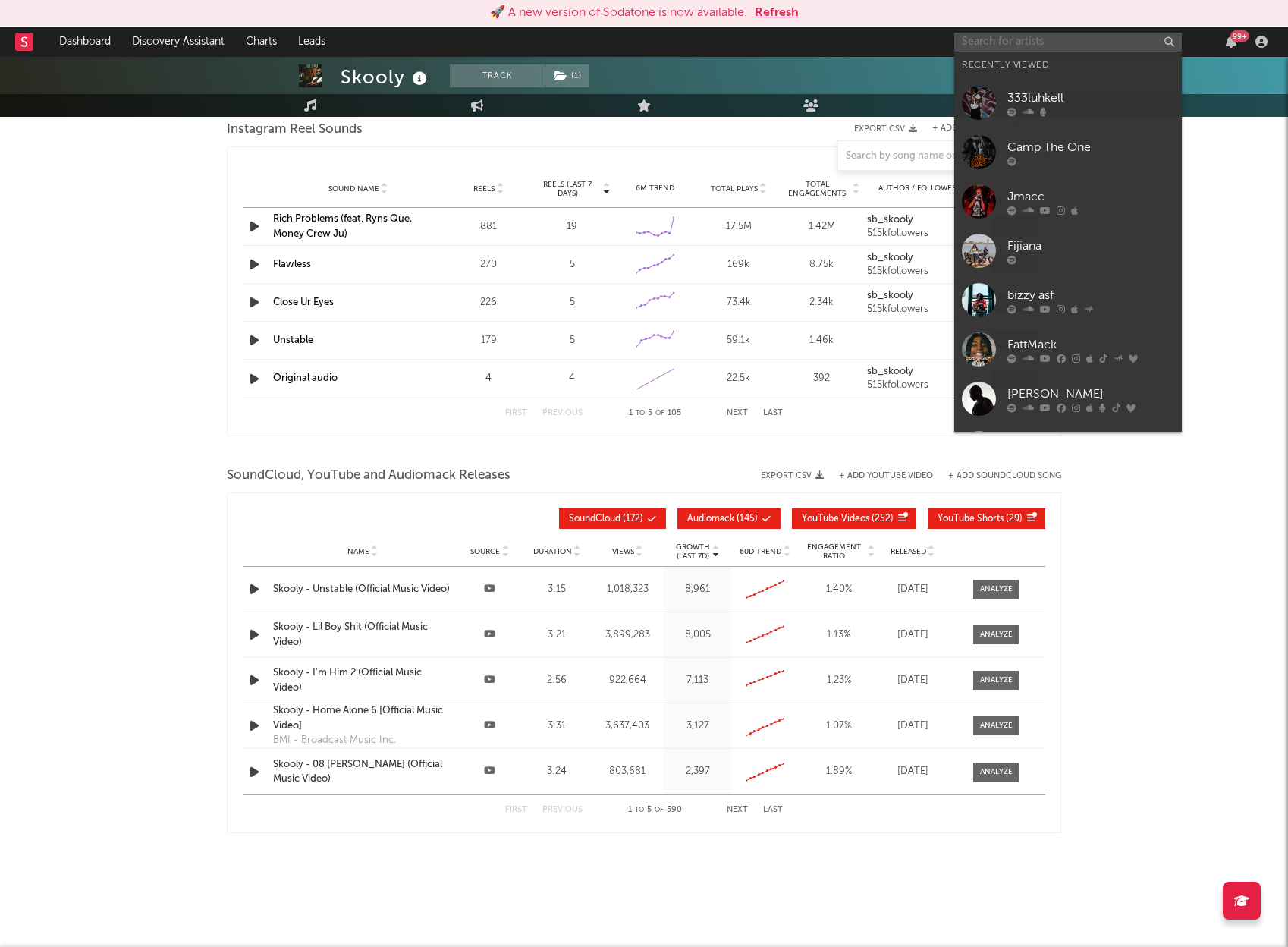
type input "t"
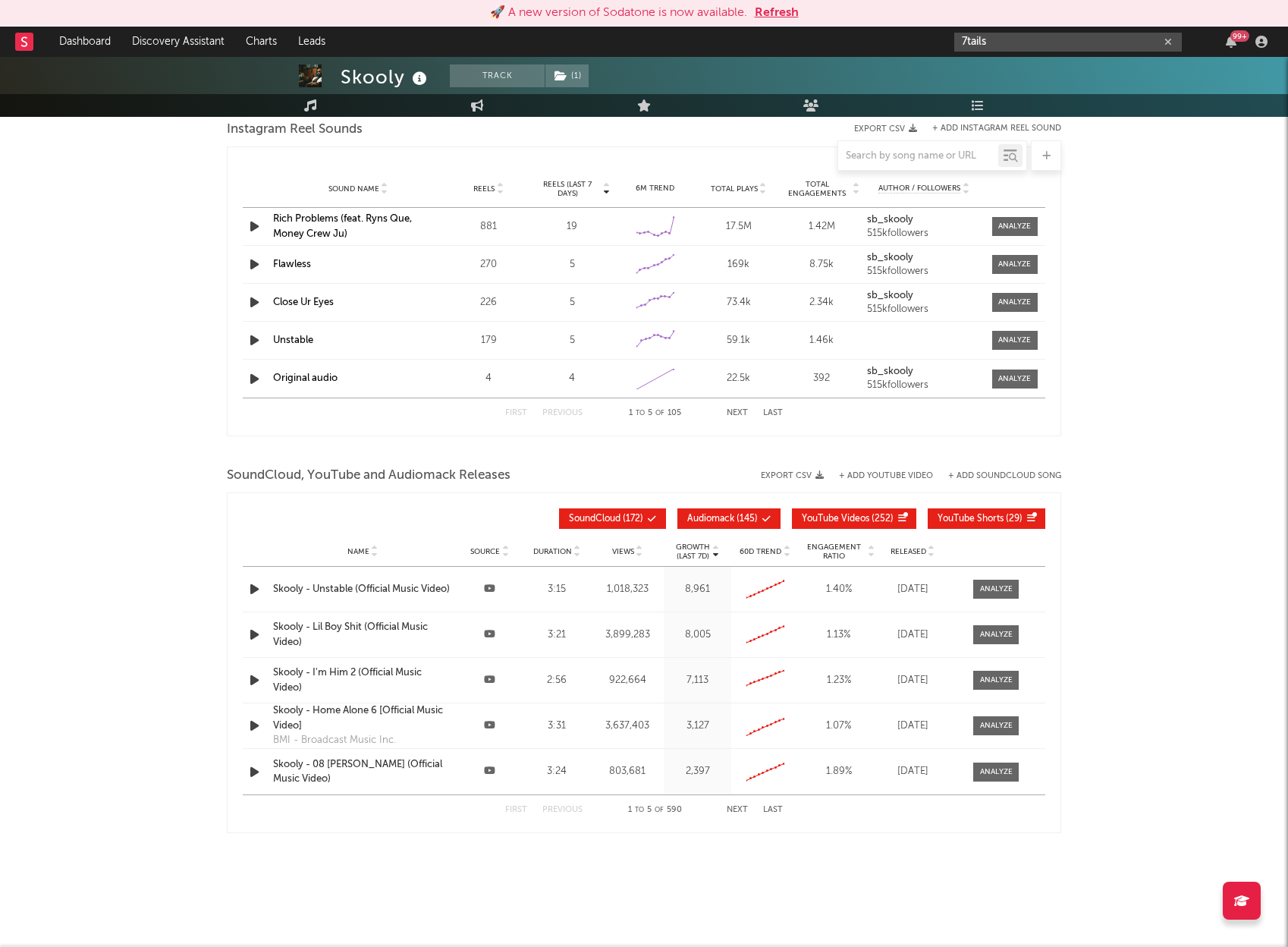
type input "7tails"
click at [1085, 47] on input "7tails" at bounding box center [1068, 41] width 228 height 19
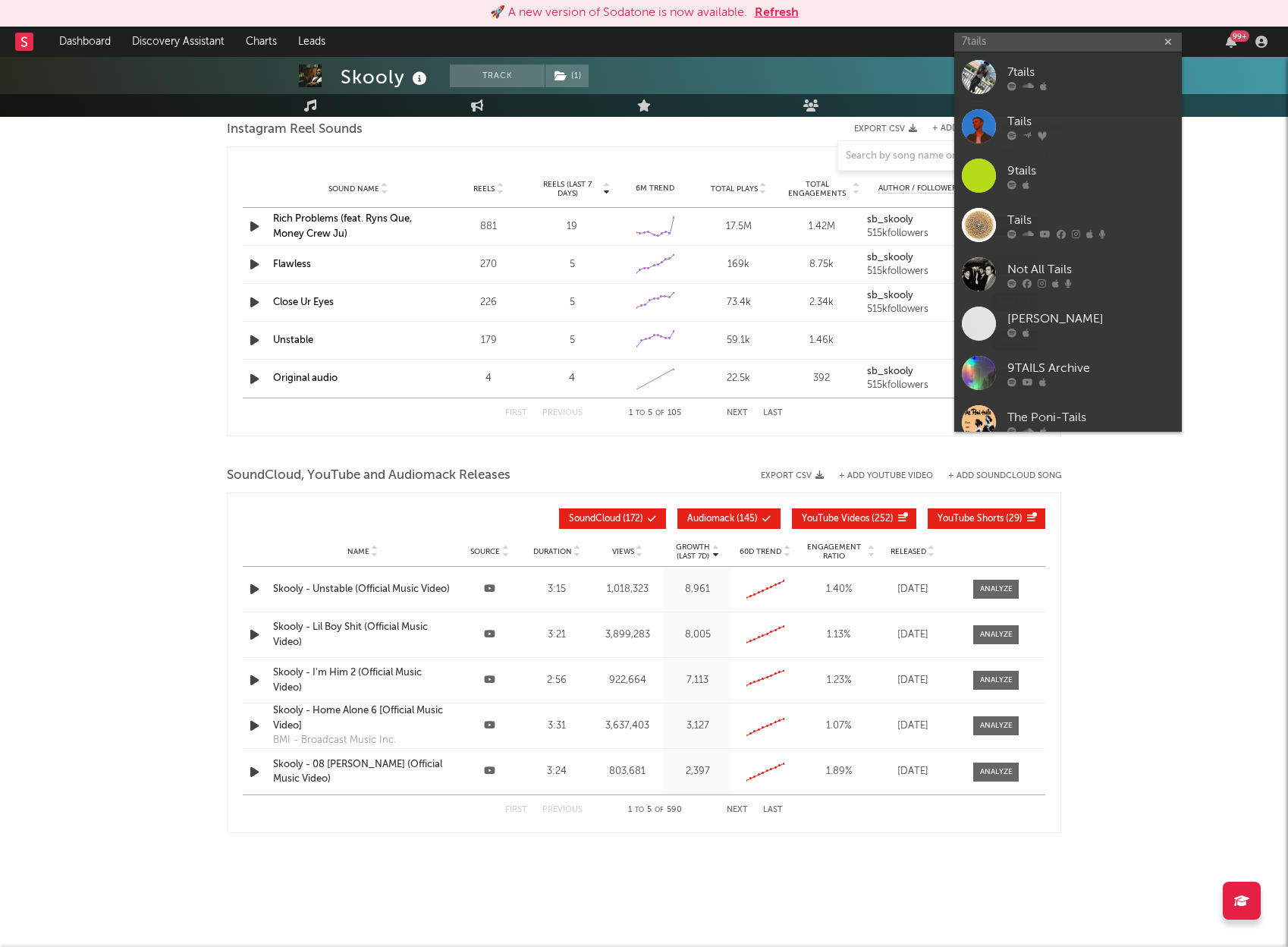
click at [1059, 78] on div "7tails" at bounding box center [1091, 72] width 167 height 18
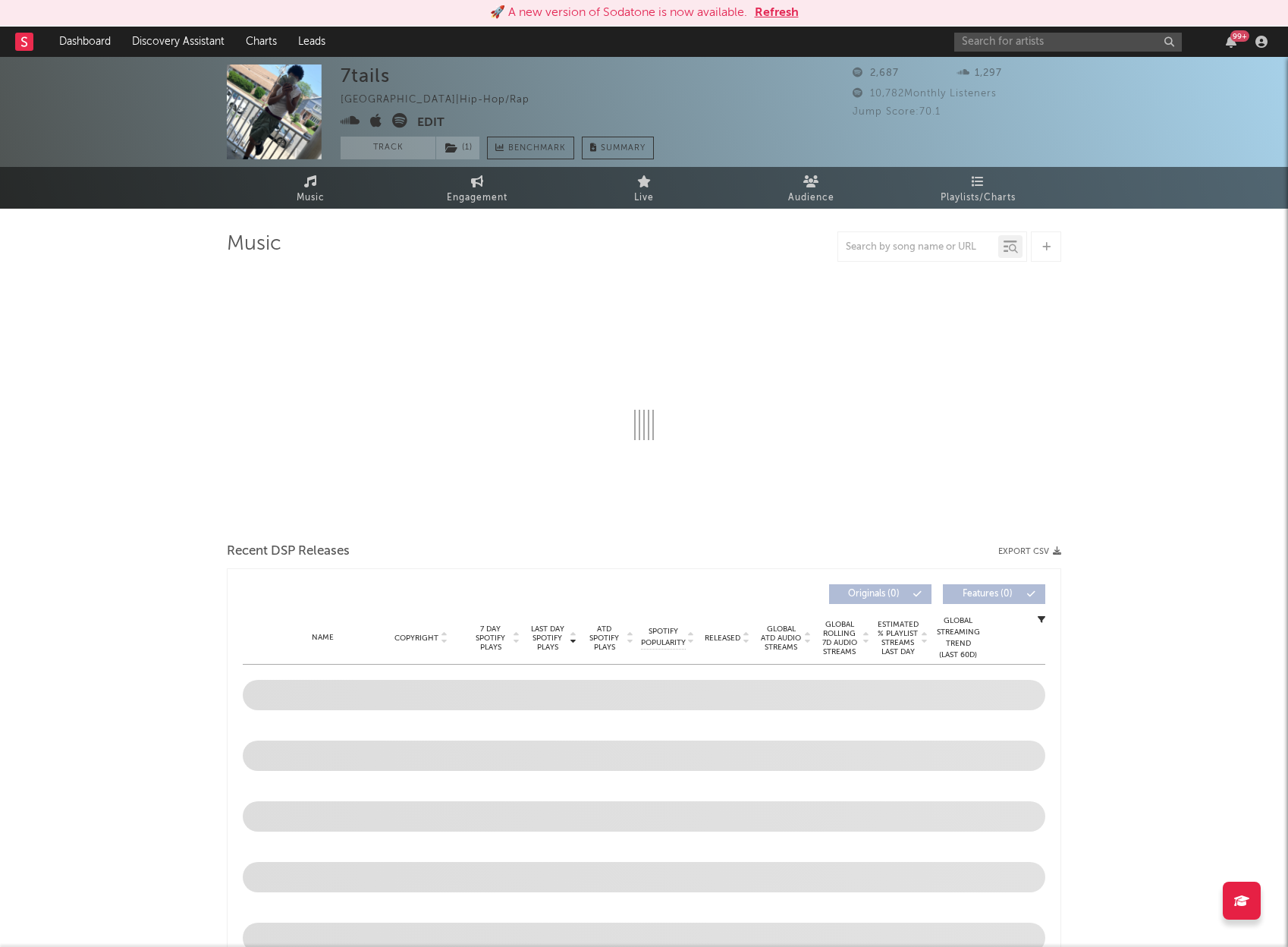
select select "1w"
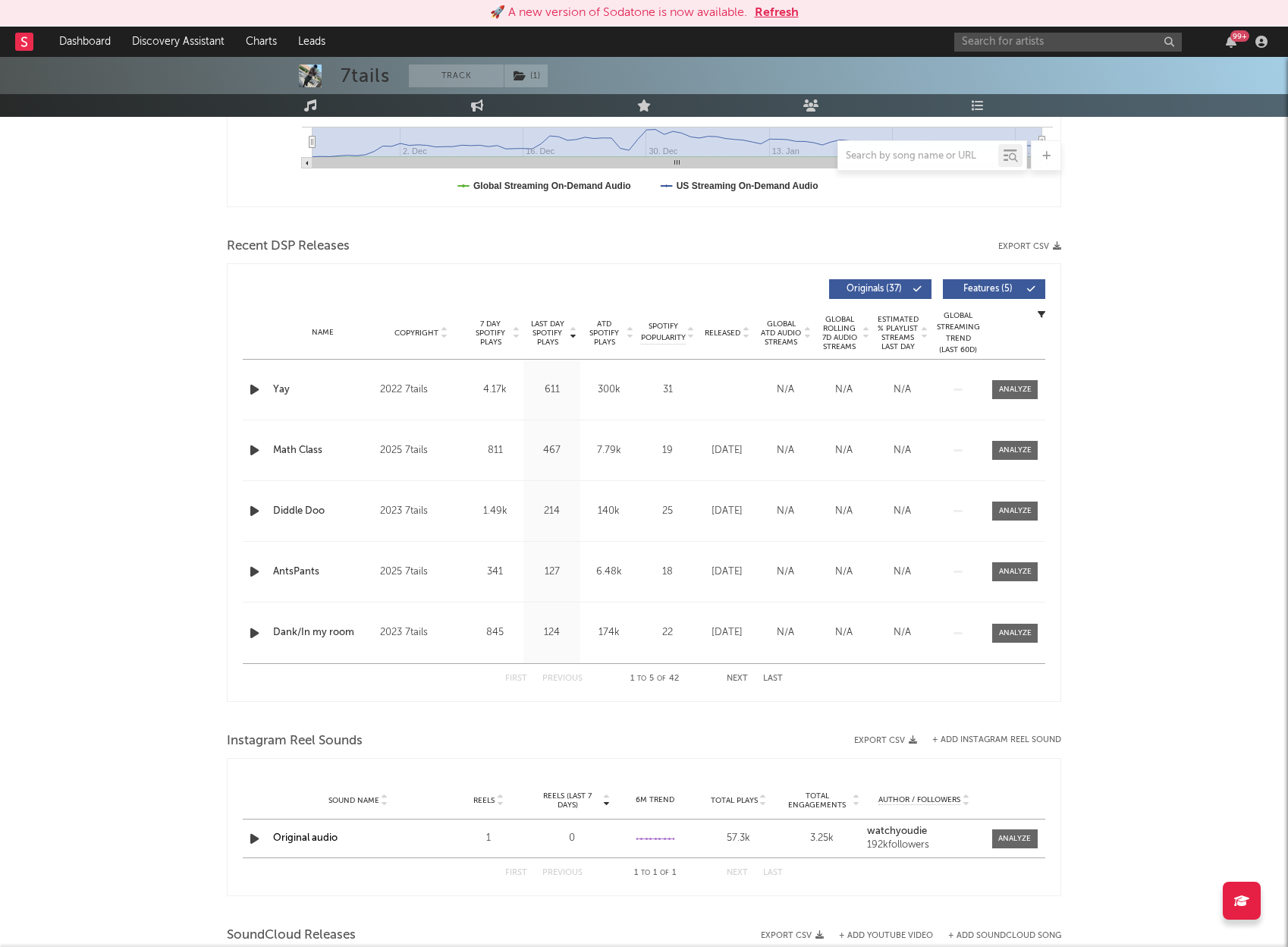
scroll to position [432, 0]
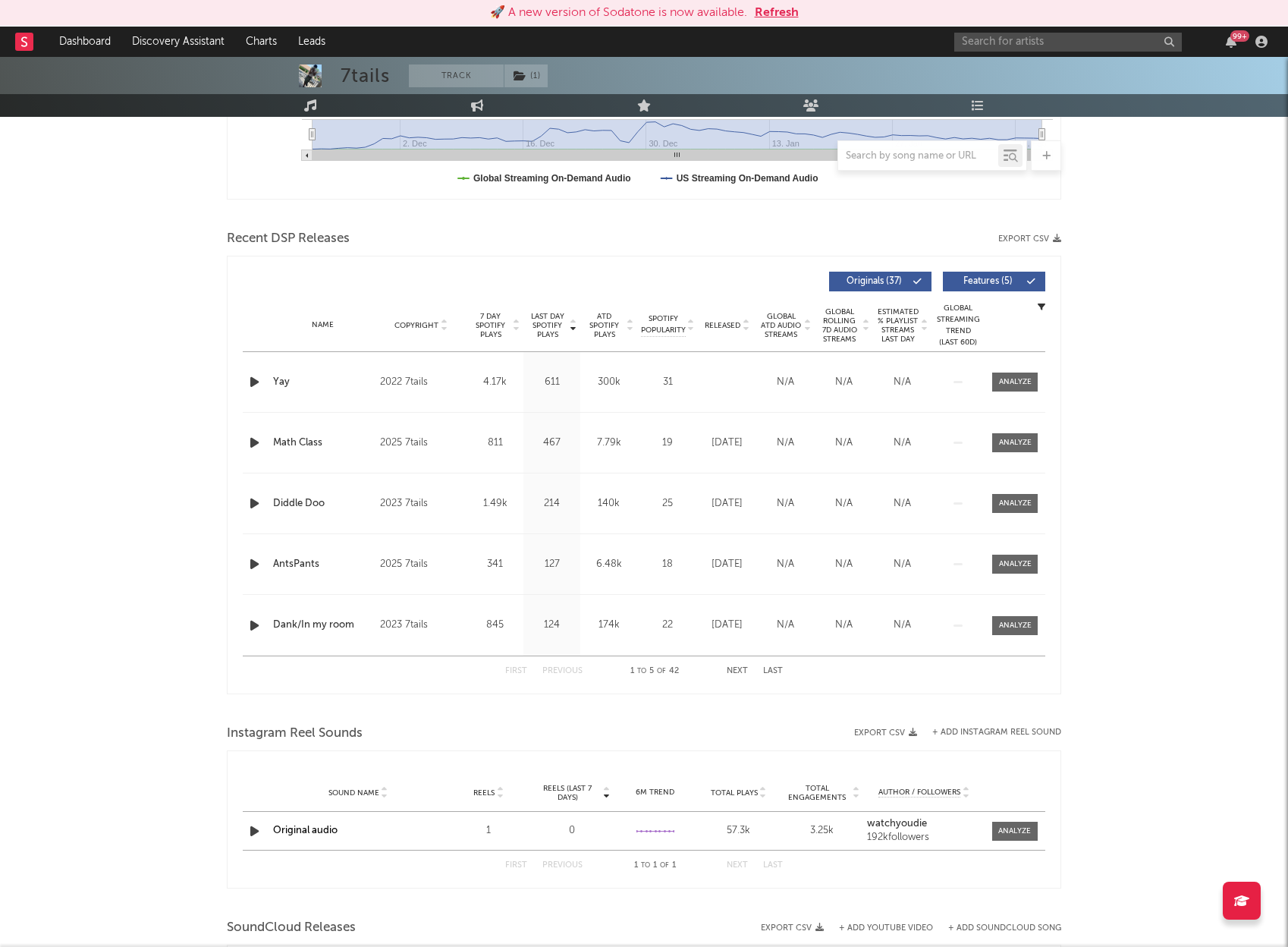
click at [253, 441] on icon "button" at bounding box center [255, 442] width 16 height 19
click at [254, 504] on icon "button" at bounding box center [255, 503] width 16 height 19
click at [255, 566] on icon "button" at bounding box center [255, 564] width 16 height 19
click at [255, 380] on icon "button" at bounding box center [255, 382] width 16 height 19
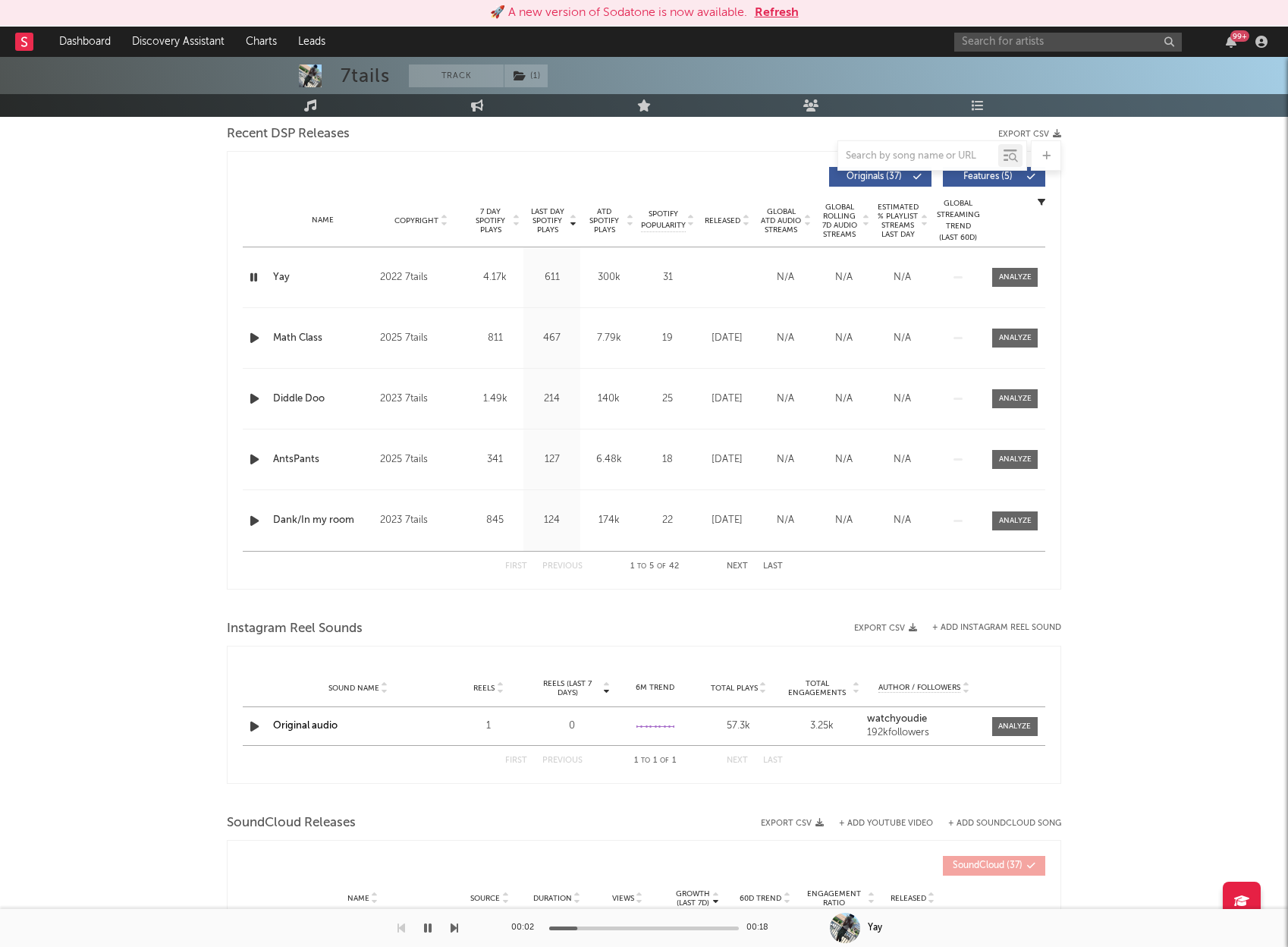
scroll to position [571, 0]
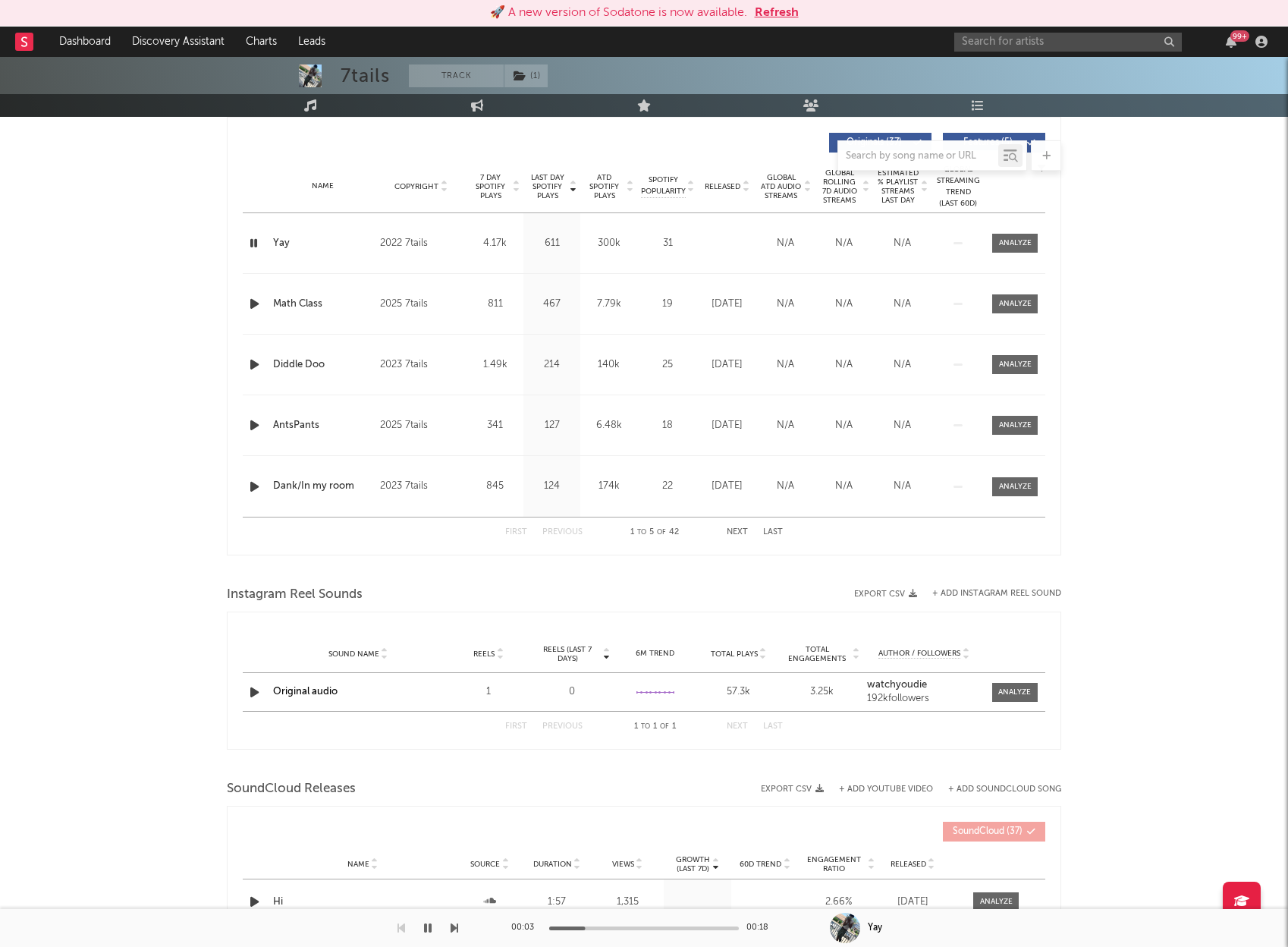
click at [255, 483] on icon "button" at bounding box center [255, 486] width 16 height 19
click at [255, 484] on icon "button" at bounding box center [254, 486] width 14 height 19
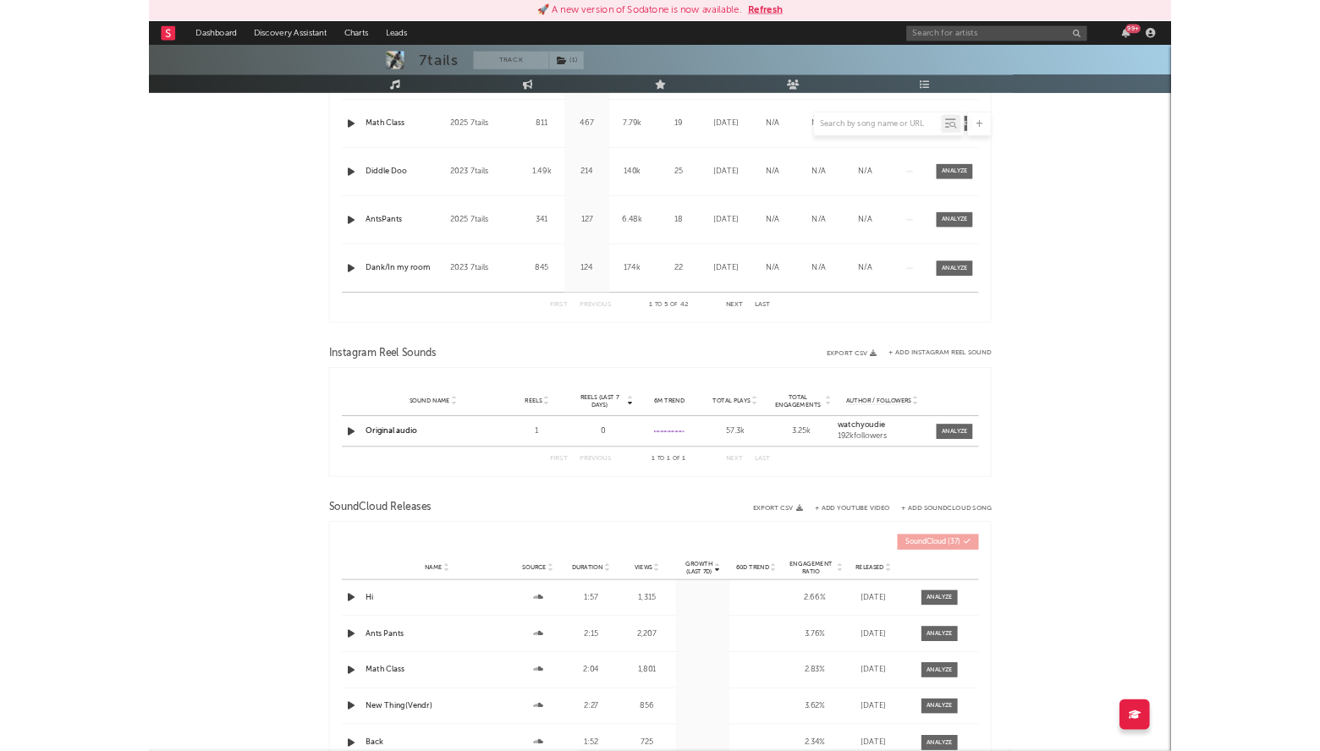
scroll to position [986, 0]
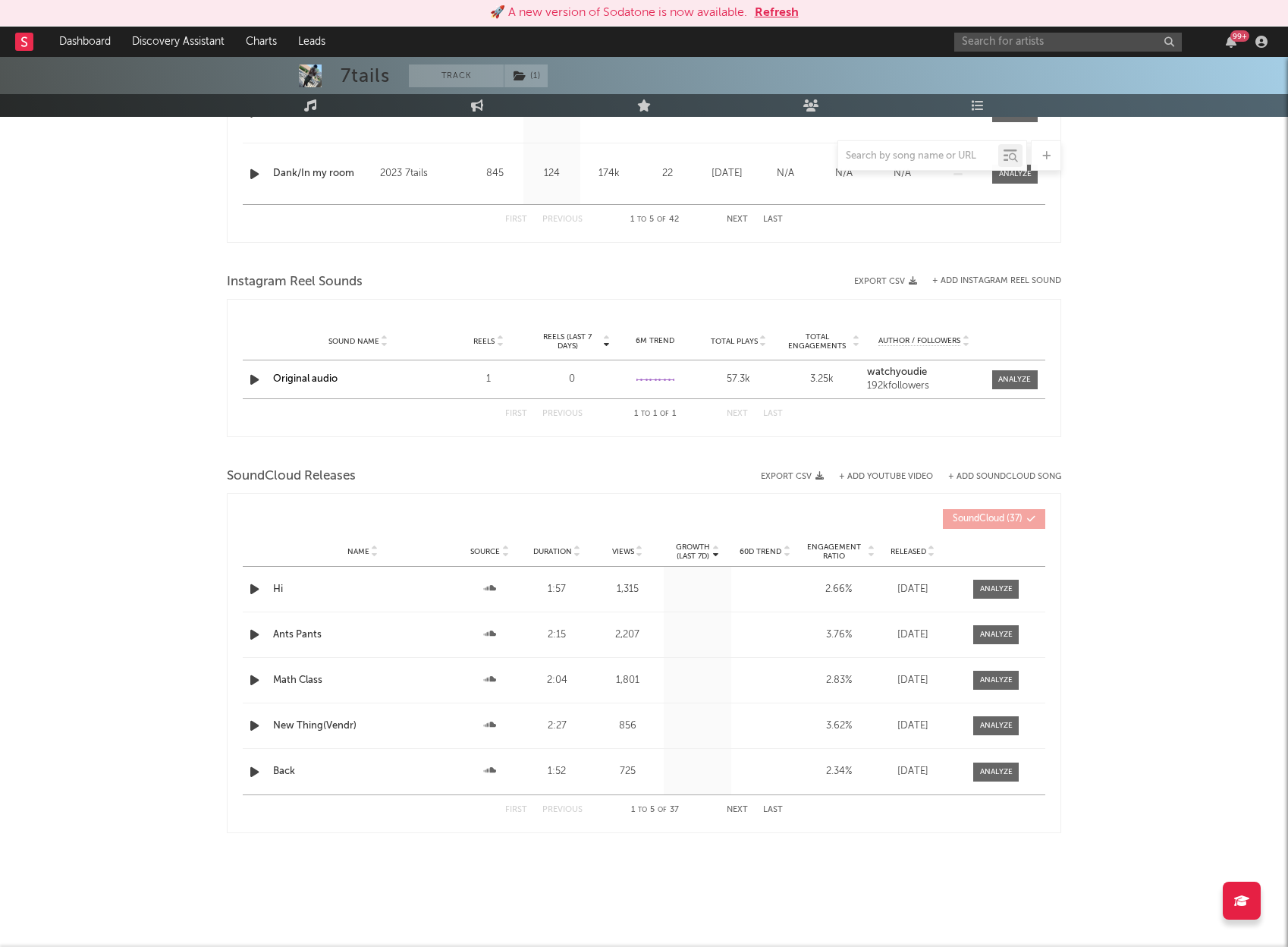
click at [313, 380] on link "Original audio" at bounding box center [306, 378] width 65 height 10
click at [256, 380] on icon "button" at bounding box center [255, 379] width 16 height 19
click at [611, 930] on div "00:05 00:33" at bounding box center [644, 928] width 265 height 38
click at [622, 929] on div at bounding box center [644, 928] width 190 height 4
click at [655, 928] on div at bounding box center [644, 928] width 190 height 4
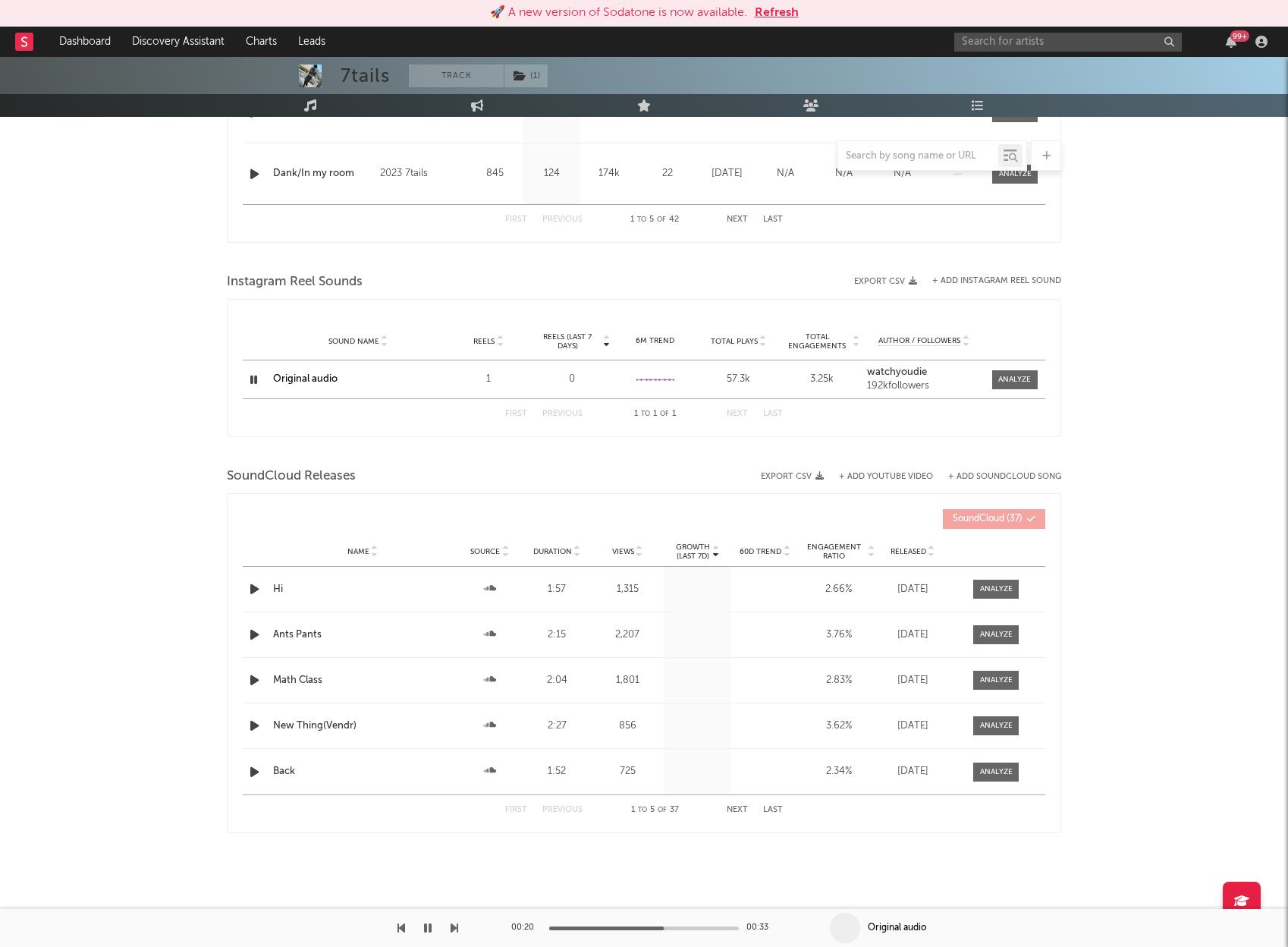
click at [424, 926] on icon "button" at bounding box center [428, 928] width 7 height 13
